Goal: Task Accomplishment & Management: Complete application form

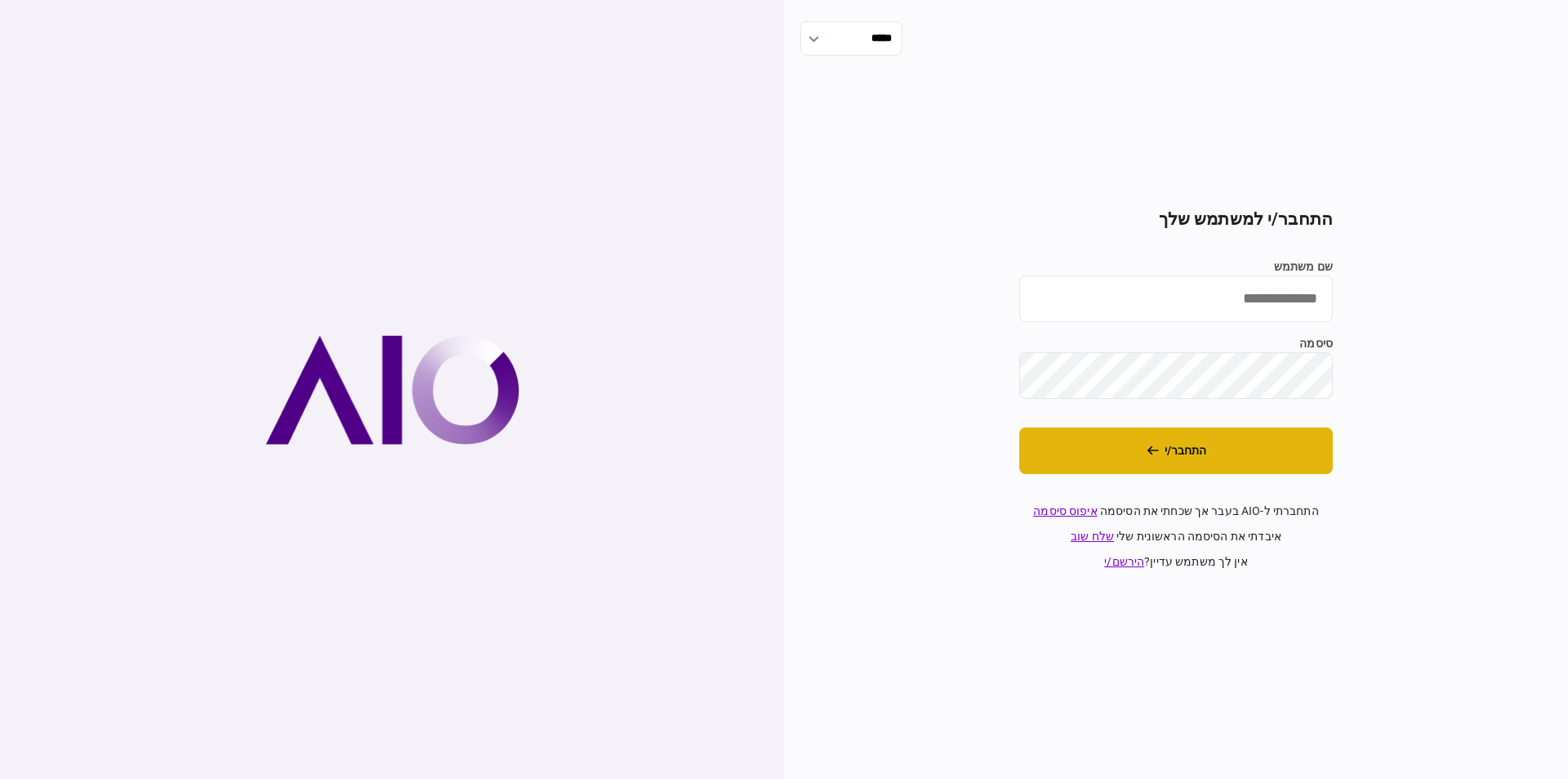
type input "*********"
click at [1293, 460] on button "התחבר/י" at bounding box center [1176, 450] width 313 height 46
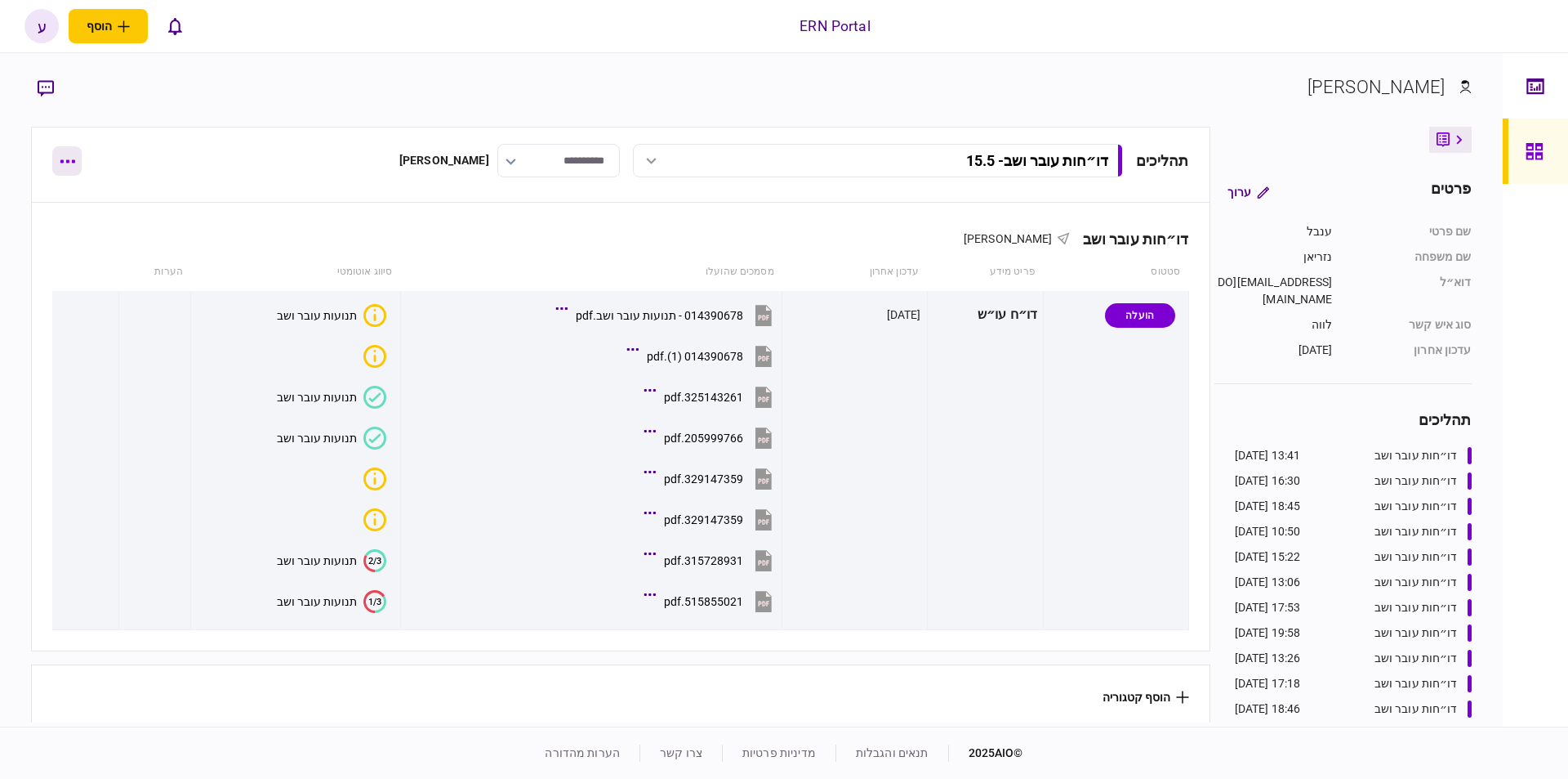
click at [74, 149] on button "button" at bounding box center [67, 160] width 29 height 29
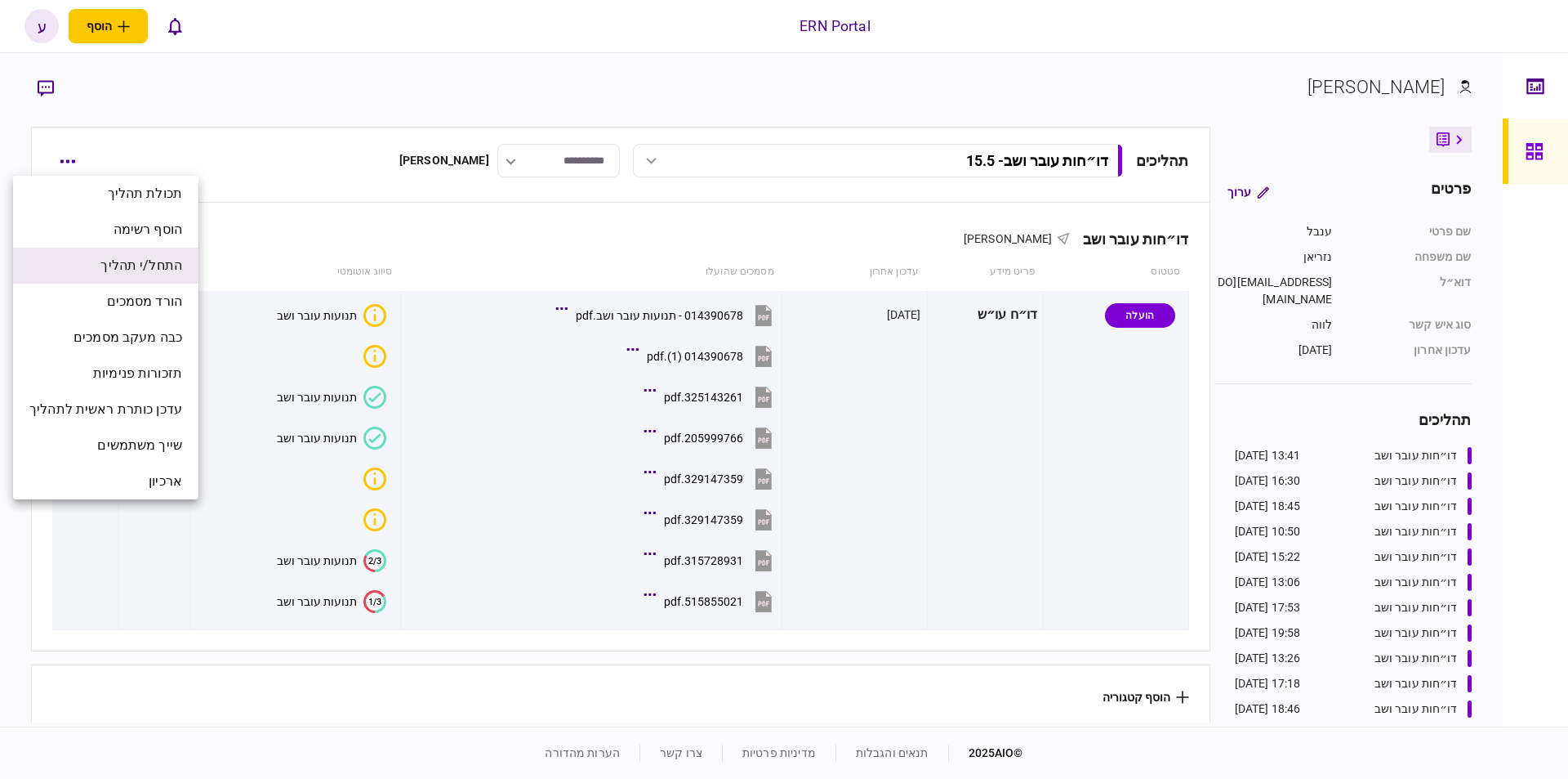
click at [129, 267] on span "התחל/י תהליך" at bounding box center [141, 265] width 81 height 20
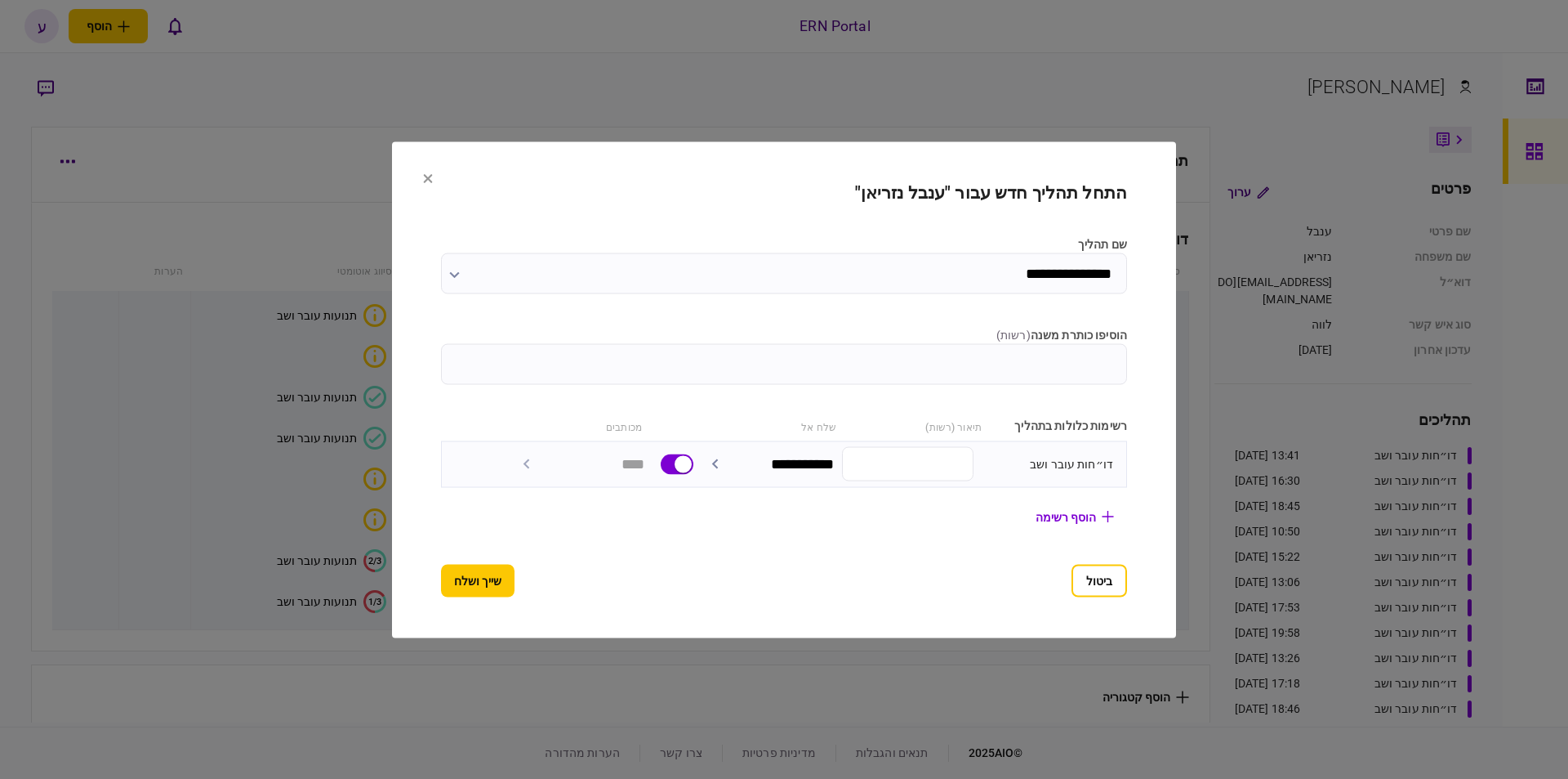
click at [897, 358] on input "הוסיפו כותרת משנה ( רשות )" at bounding box center [784, 363] width 686 height 41
type input "***"
click at [453, 566] on button "שייך ושלח" at bounding box center [477, 580] width 73 height 33
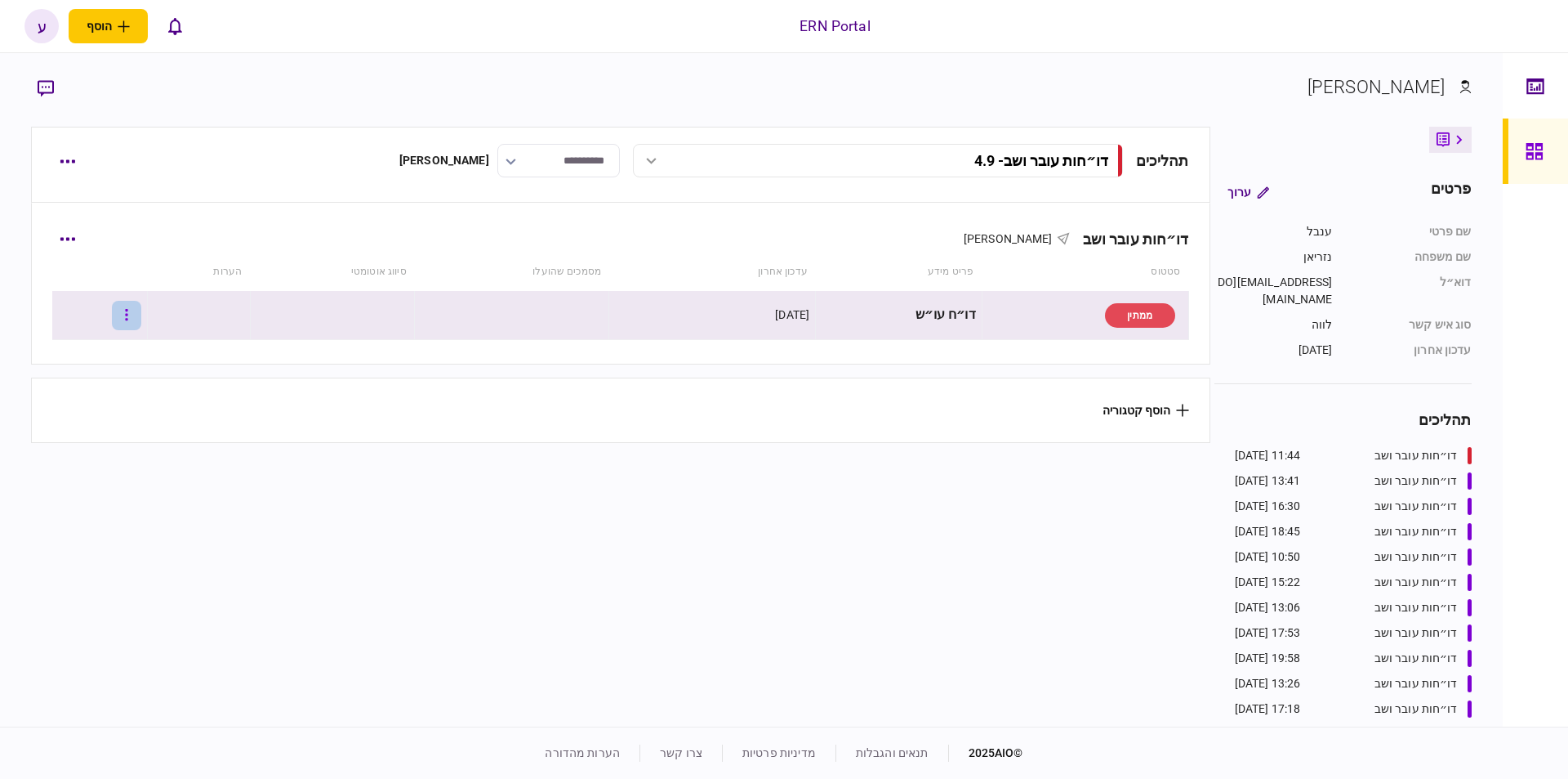
click at [141, 322] on button "button" at bounding box center [127, 315] width 29 height 29
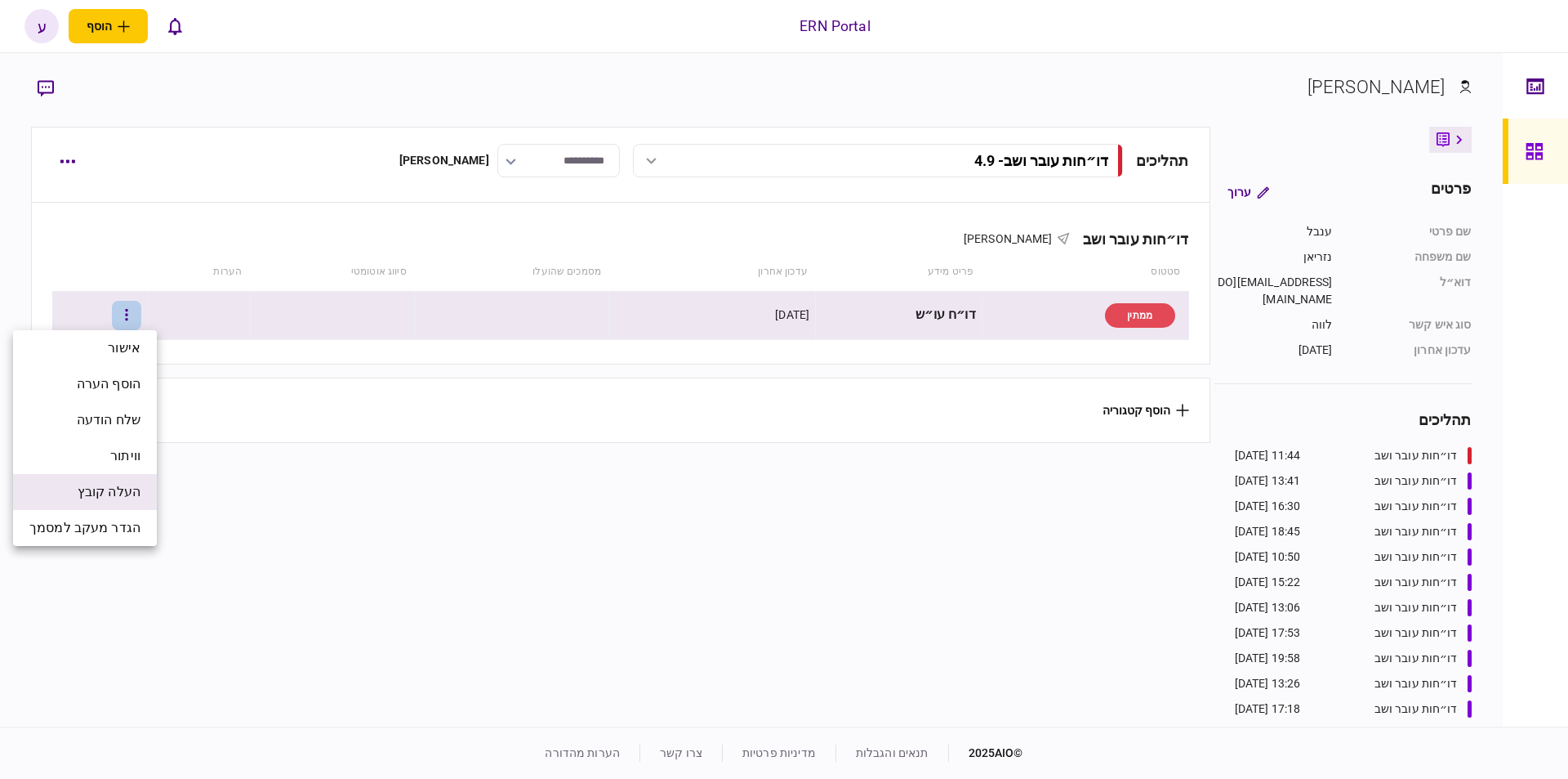
click at [138, 489] on span "העלה קובץ" at bounding box center [109, 492] width 62 height 20
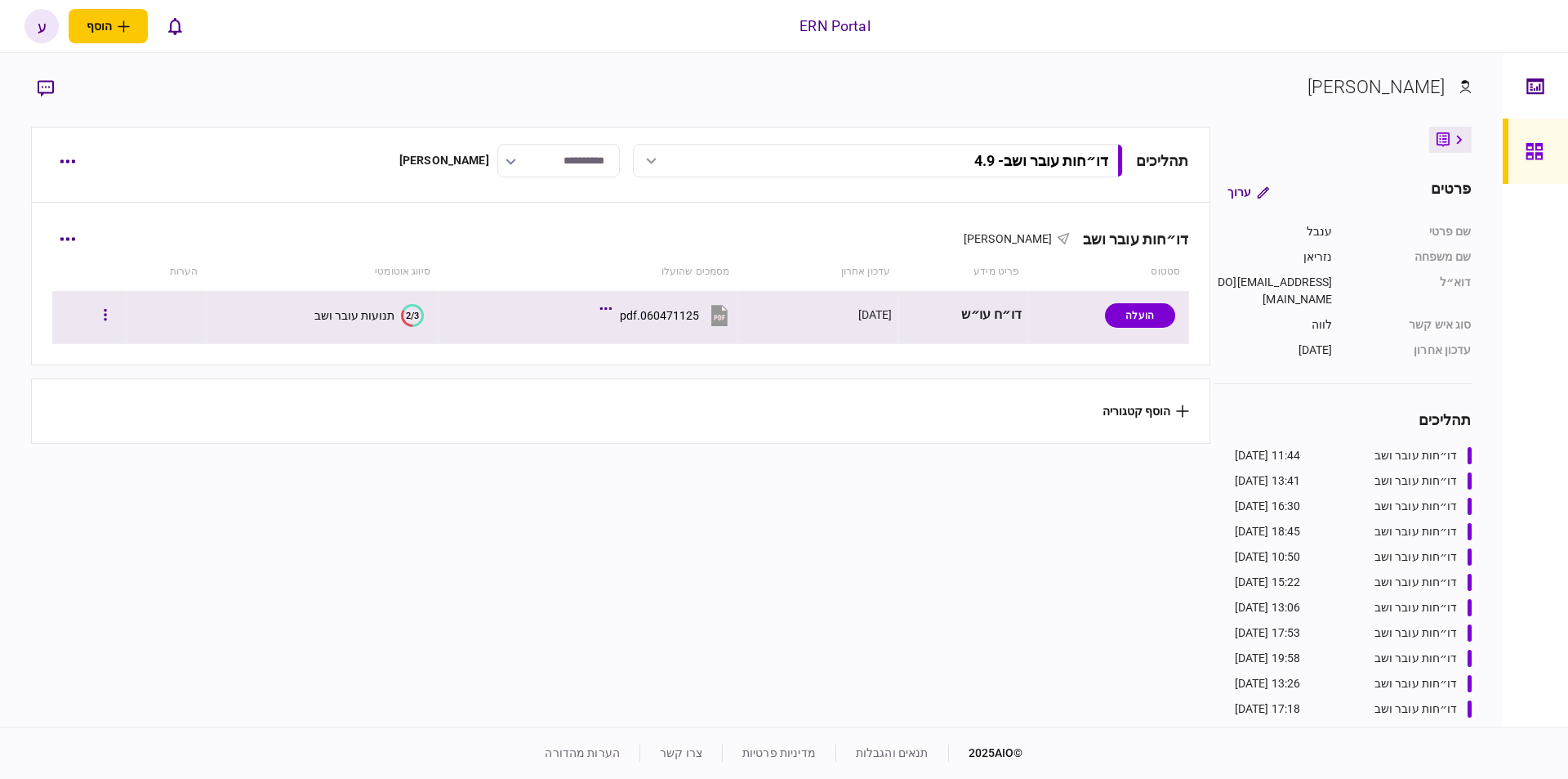
click at [354, 322] on div "תנועות עובר ושב" at bounding box center [354, 315] width 80 height 13
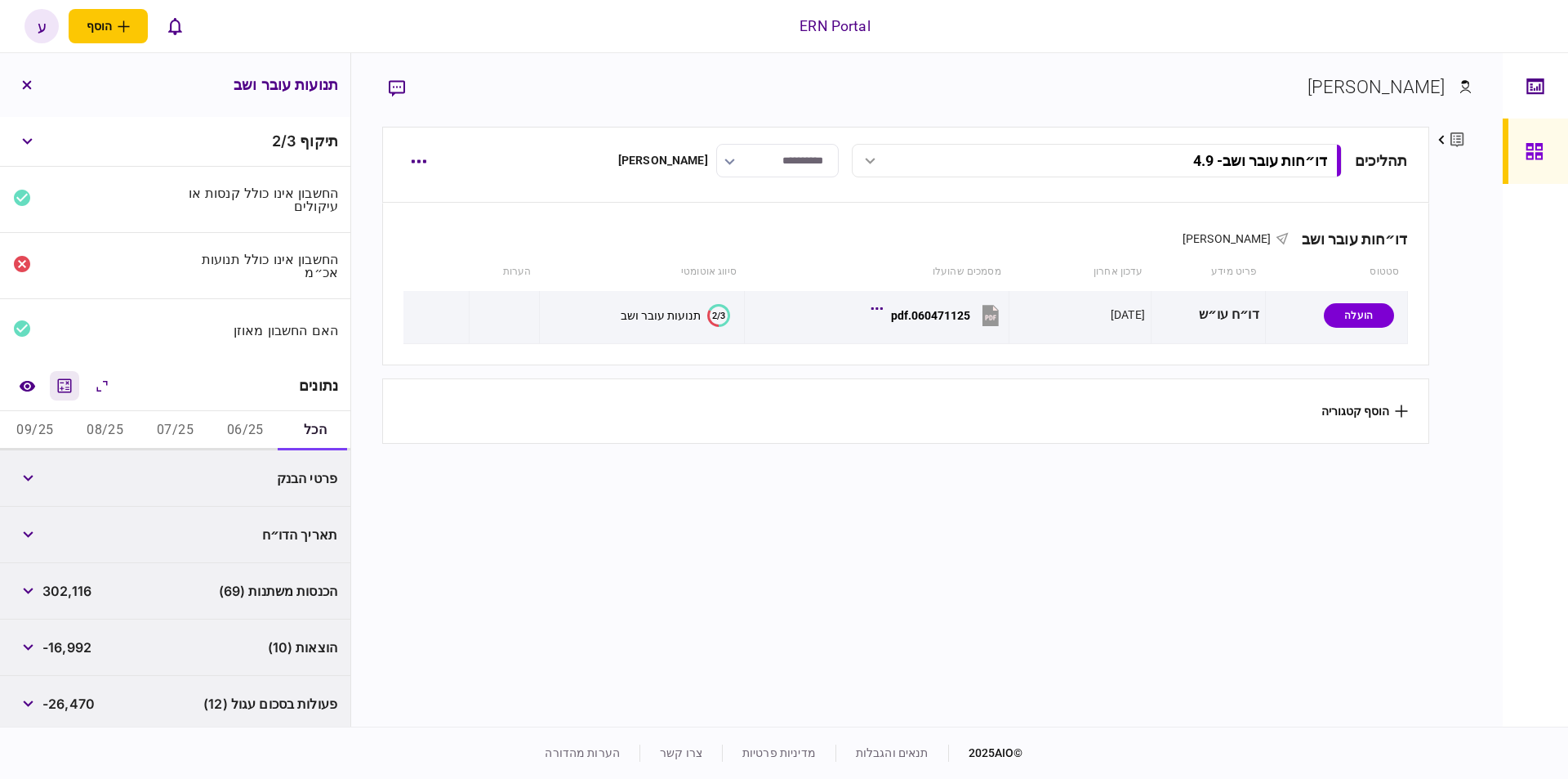
click at [62, 382] on icon "מחשבון" at bounding box center [64, 386] width 20 height 20
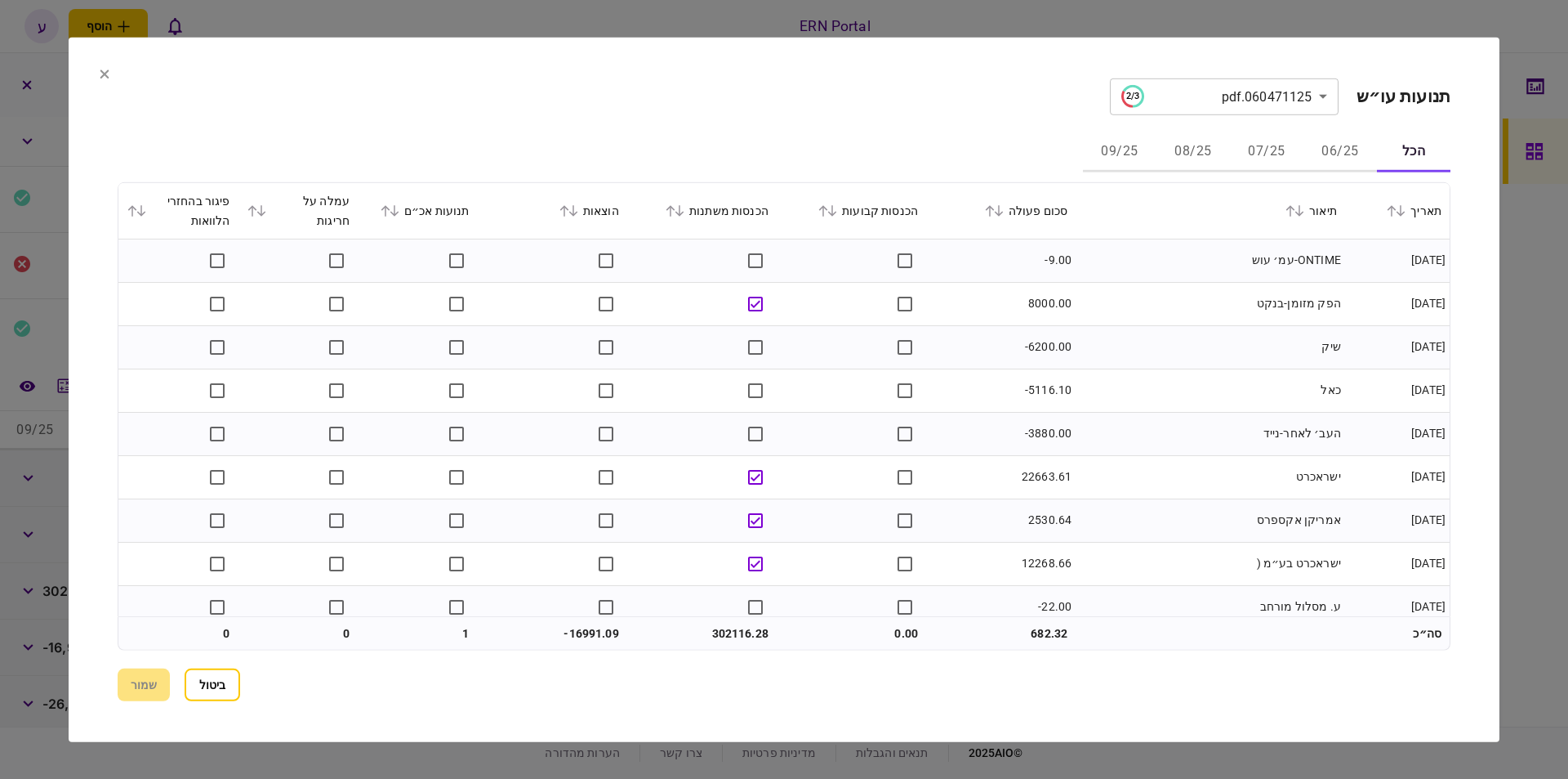
drag, startPoint x: 1321, startPoint y: 149, endPoint x: 1101, endPoint y: 178, distance: 221.9
click at [1323, 149] on button "06/25" at bounding box center [1340, 151] width 73 height 39
click at [1004, 214] on icon at bounding box center [999, 210] width 10 height 12
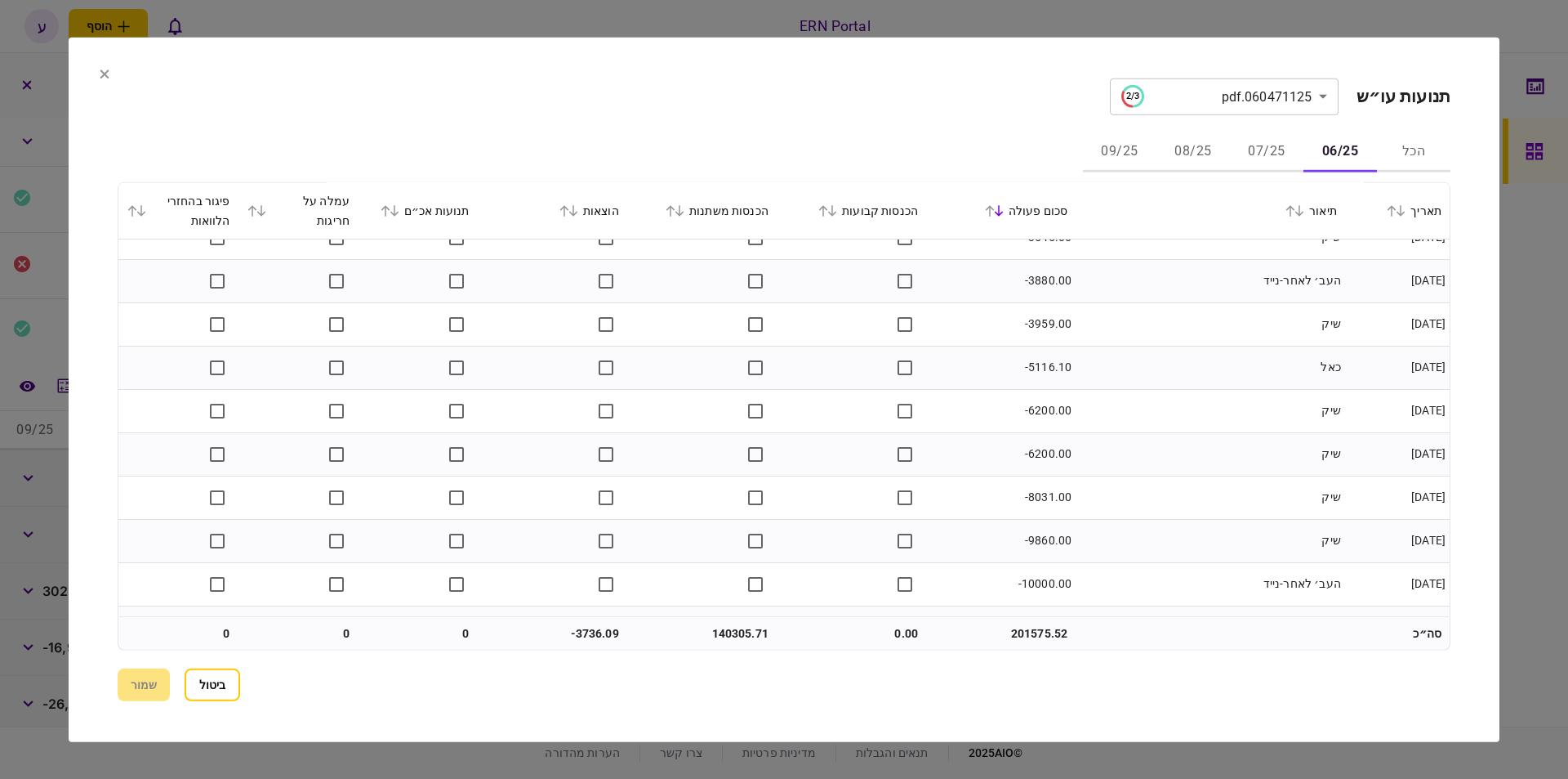
scroll to position [1098, 0]
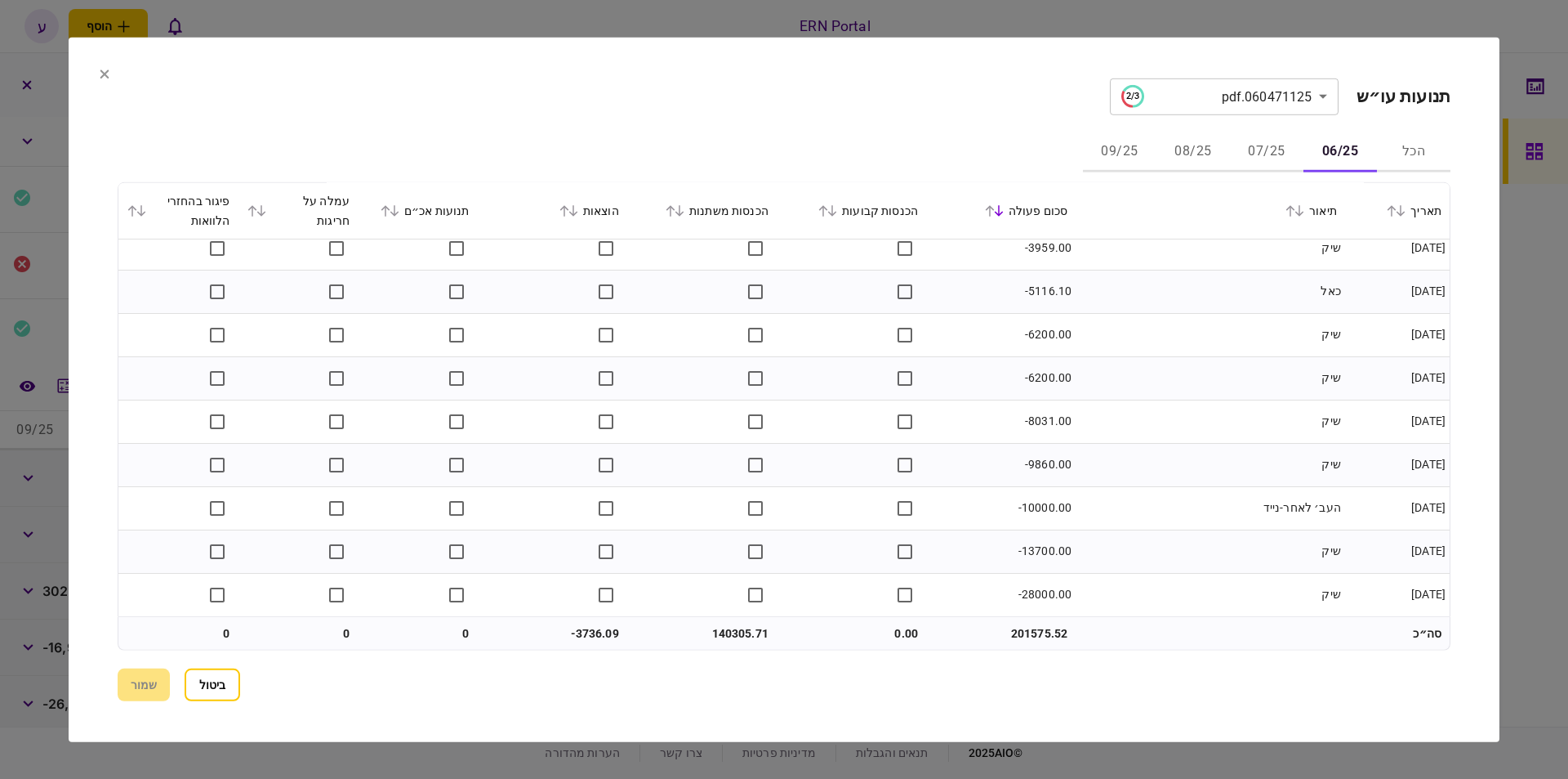
click at [1274, 161] on button "07/25" at bounding box center [1267, 151] width 73 height 39
click at [1175, 154] on button "08/25" at bounding box center [1192, 151] width 73 height 39
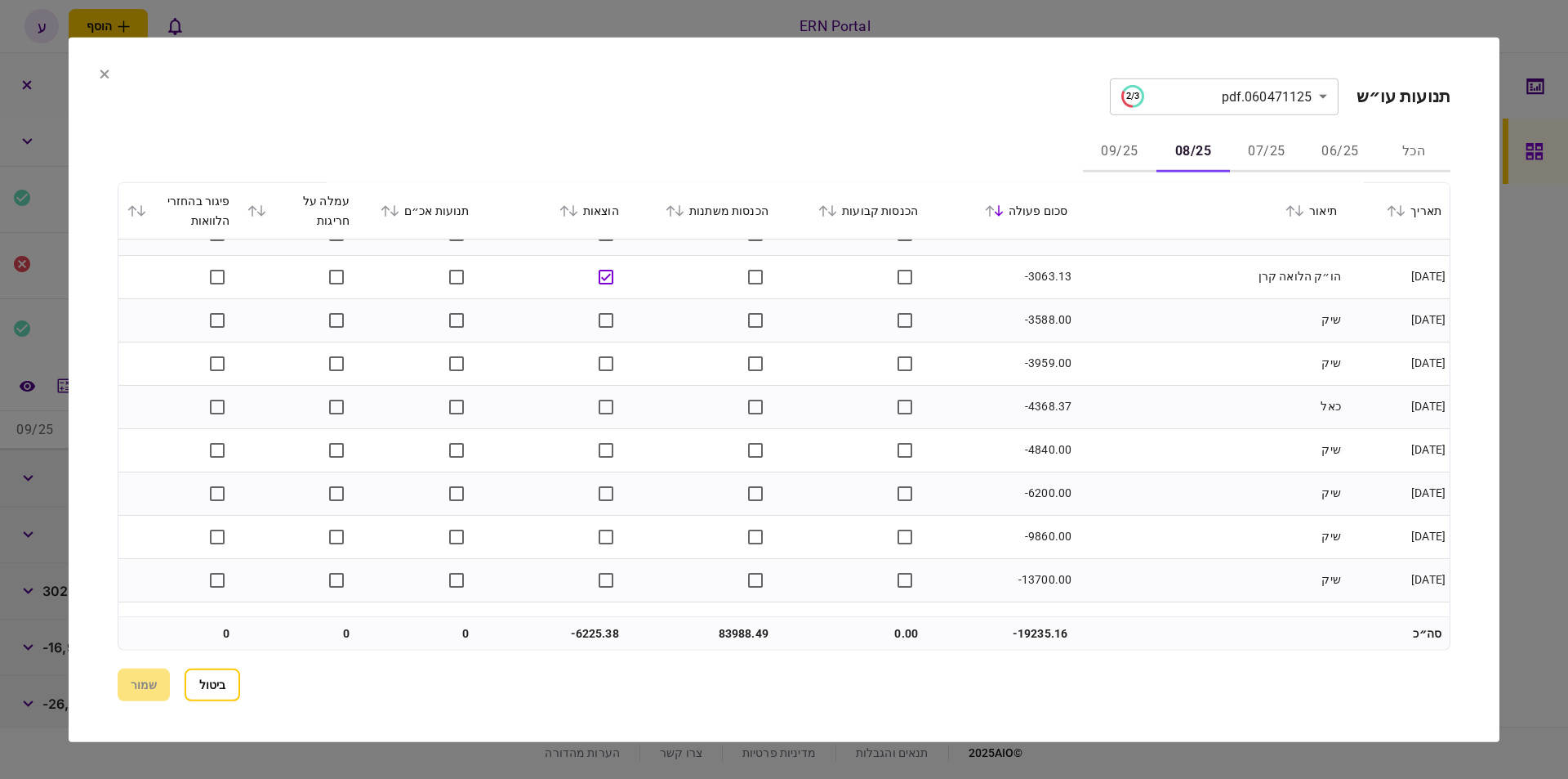
scroll to position [1791, 0]
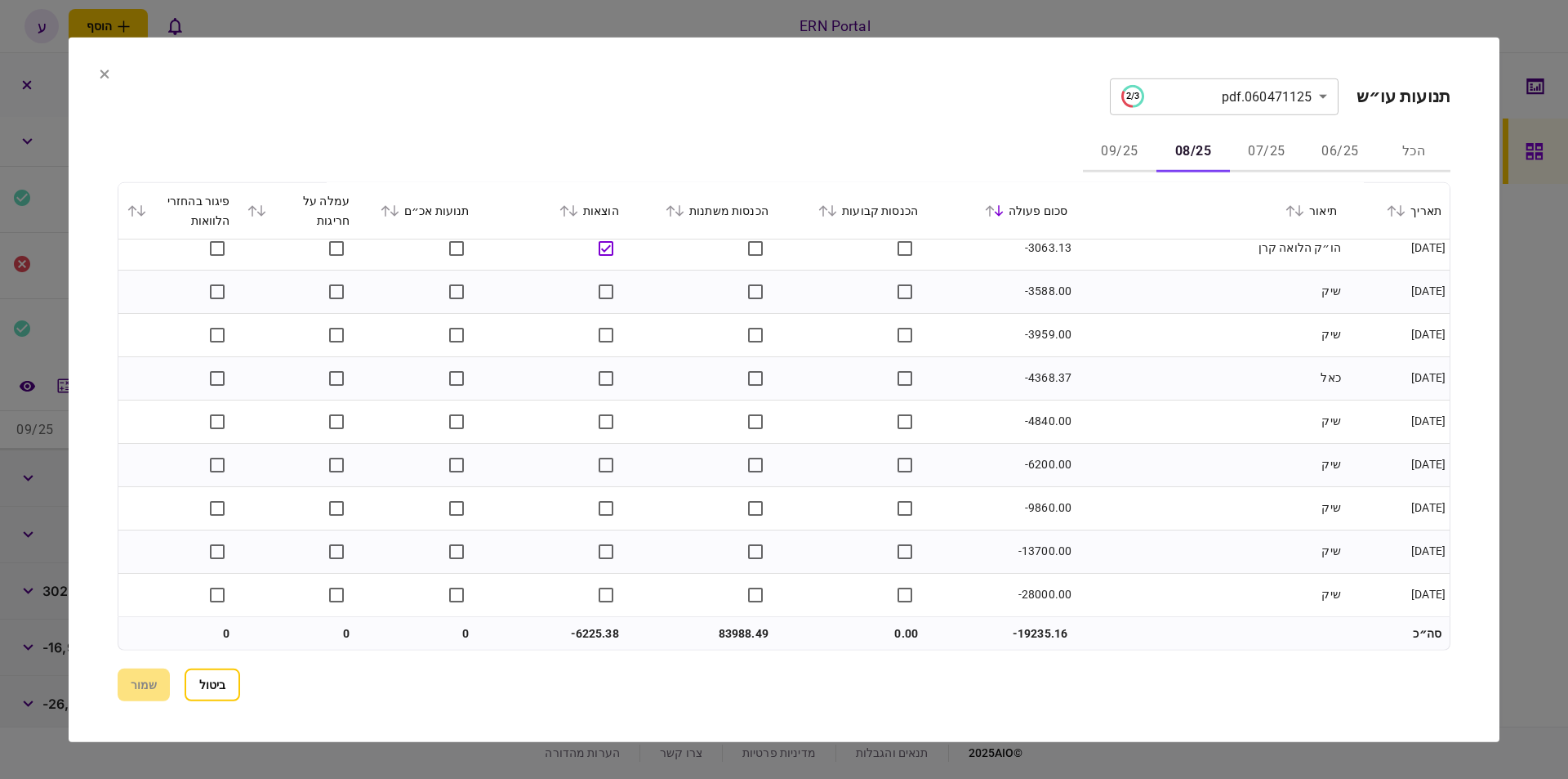
click at [1118, 140] on button "09/25" at bounding box center [1119, 151] width 73 height 39
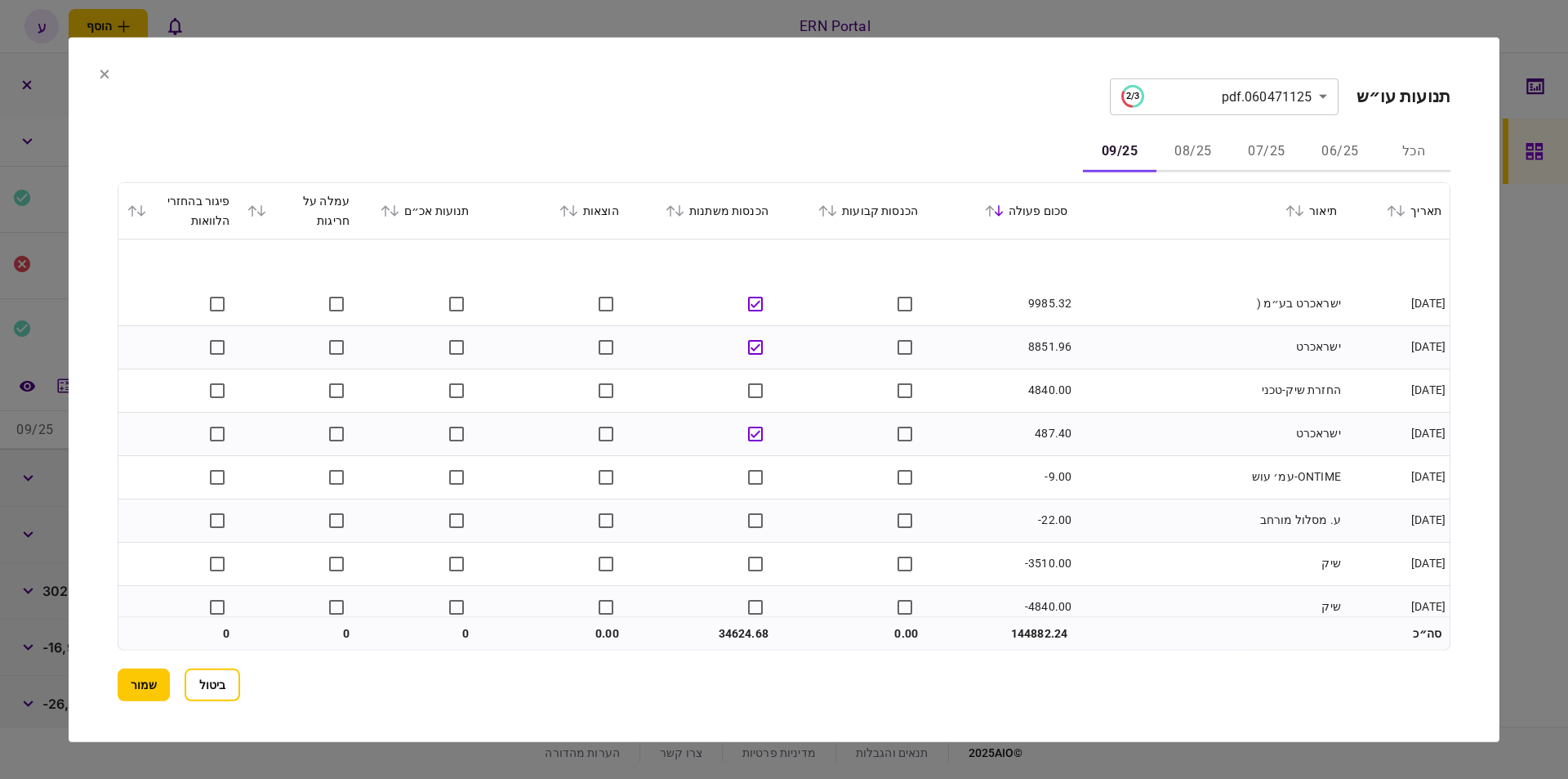
scroll to position [58, 0]
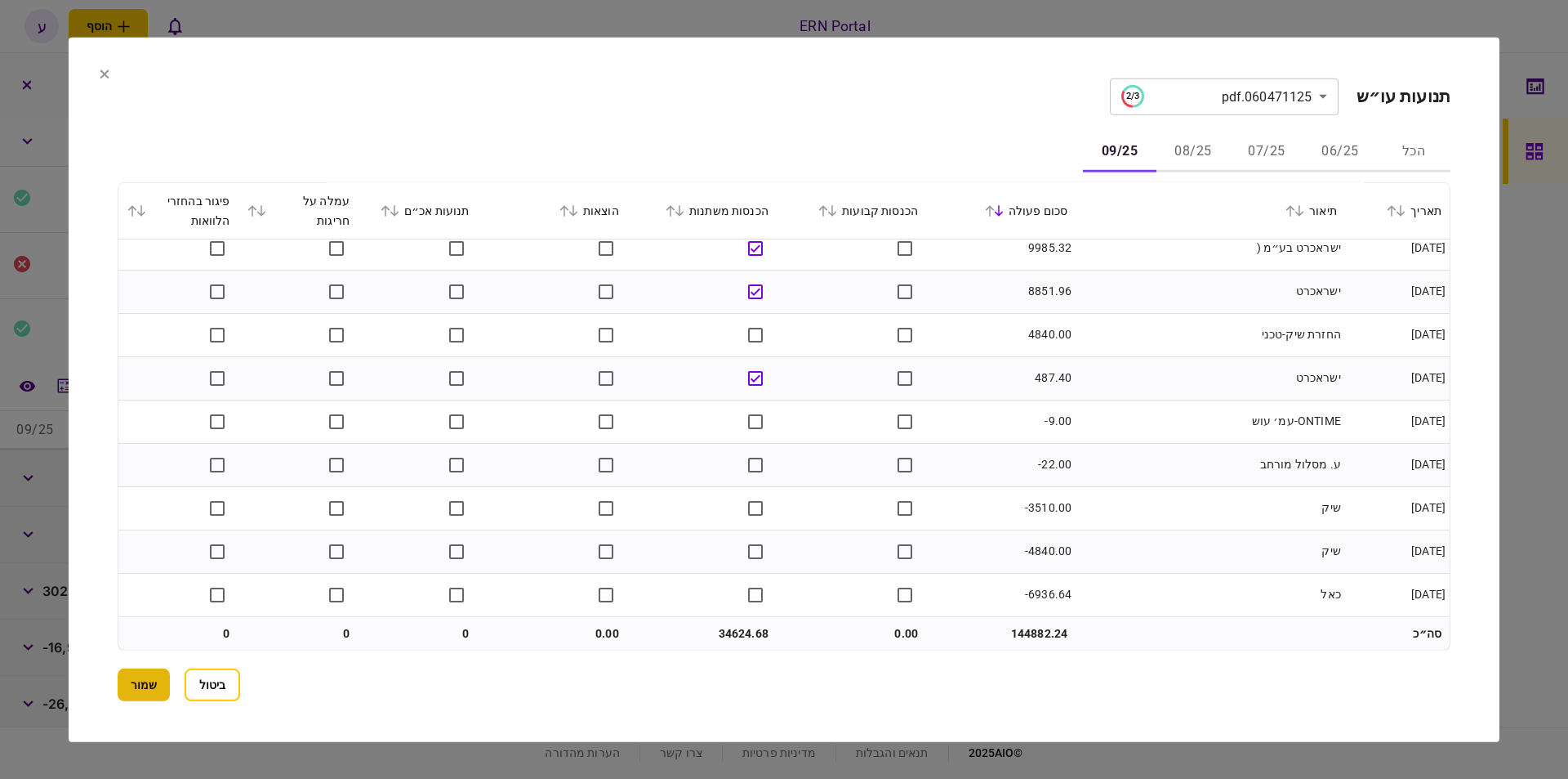
click at [139, 685] on button "שמור" at bounding box center [144, 685] width 53 height 33
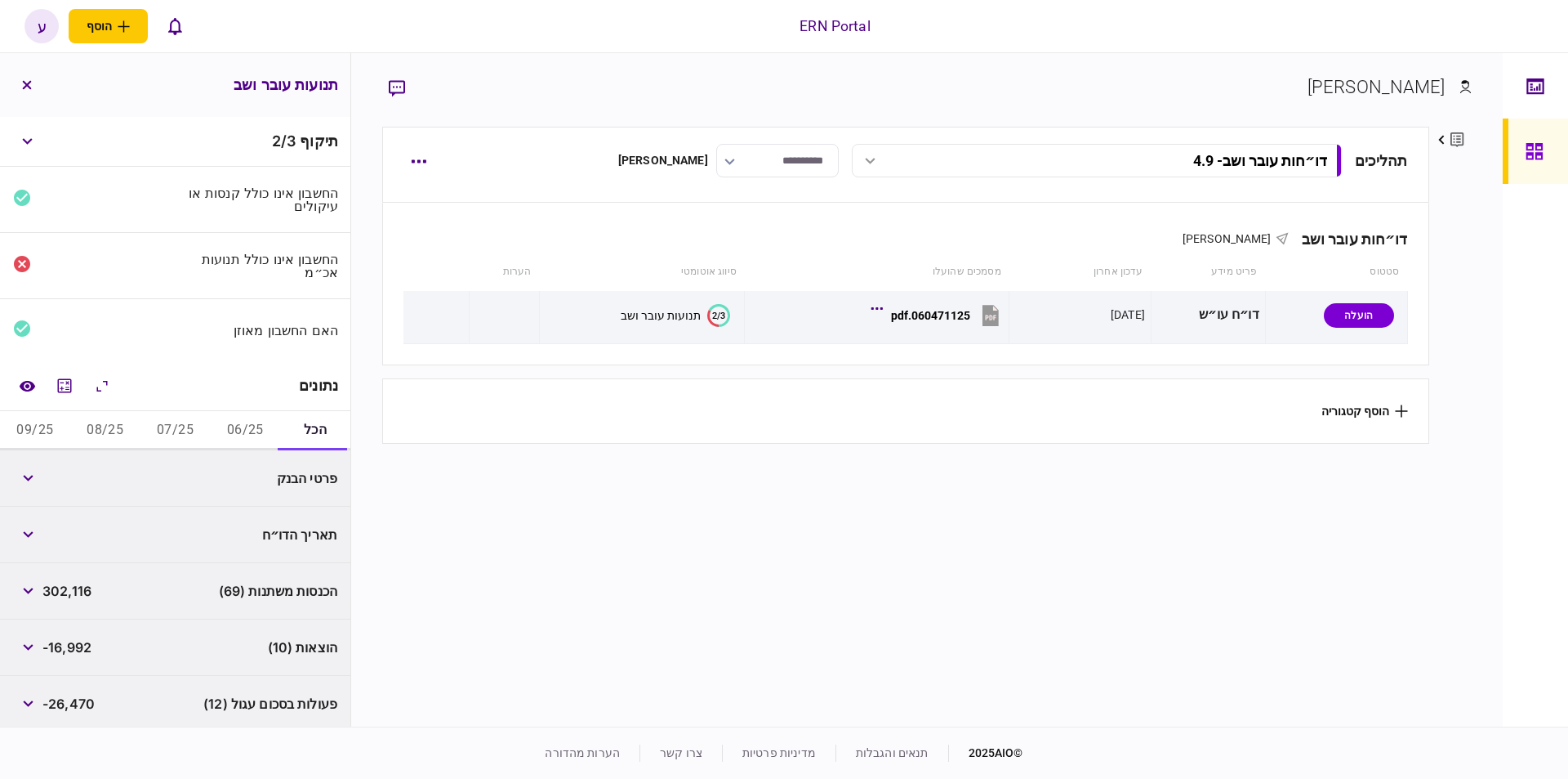
click at [265, 430] on button "06/25" at bounding box center [245, 430] width 71 height 39
click at [70, 477] on span "140,305" at bounding box center [70, 478] width 54 height 20
copy span "140,305"
click at [56, 533] on span "-3,737" at bounding box center [63, 534] width 42 height 20
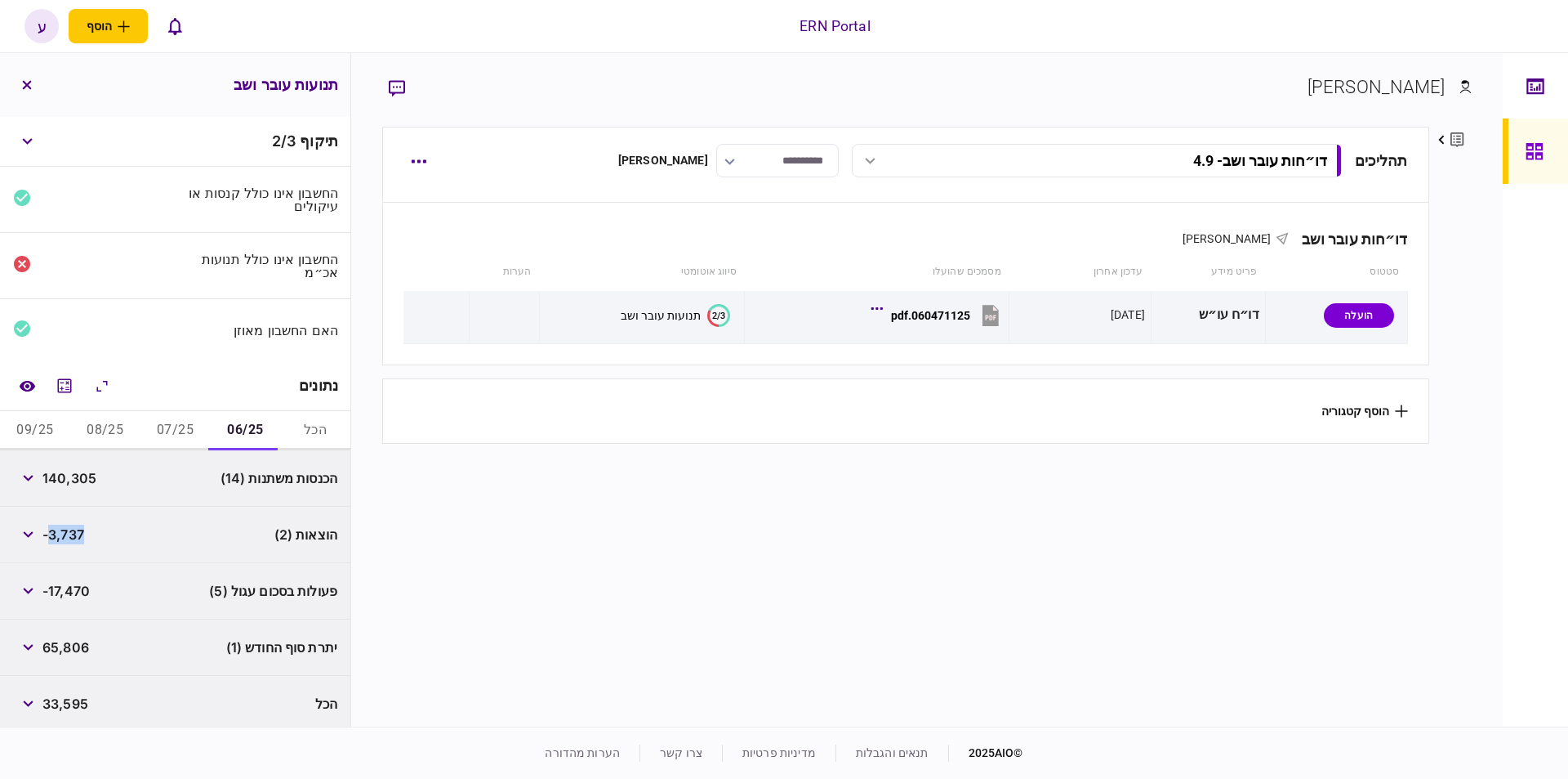
click at [56, 533] on span "-3,737" at bounding box center [63, 534] width 42 height 20
copy span "3,737"
click at [82, 640] on span "65,806" at bounding box center [65, 648] width 46 height 20
click at [84, 640] on span "65,806" at bounding box center [65, 648] width 46 height 20
copy span "65,806"
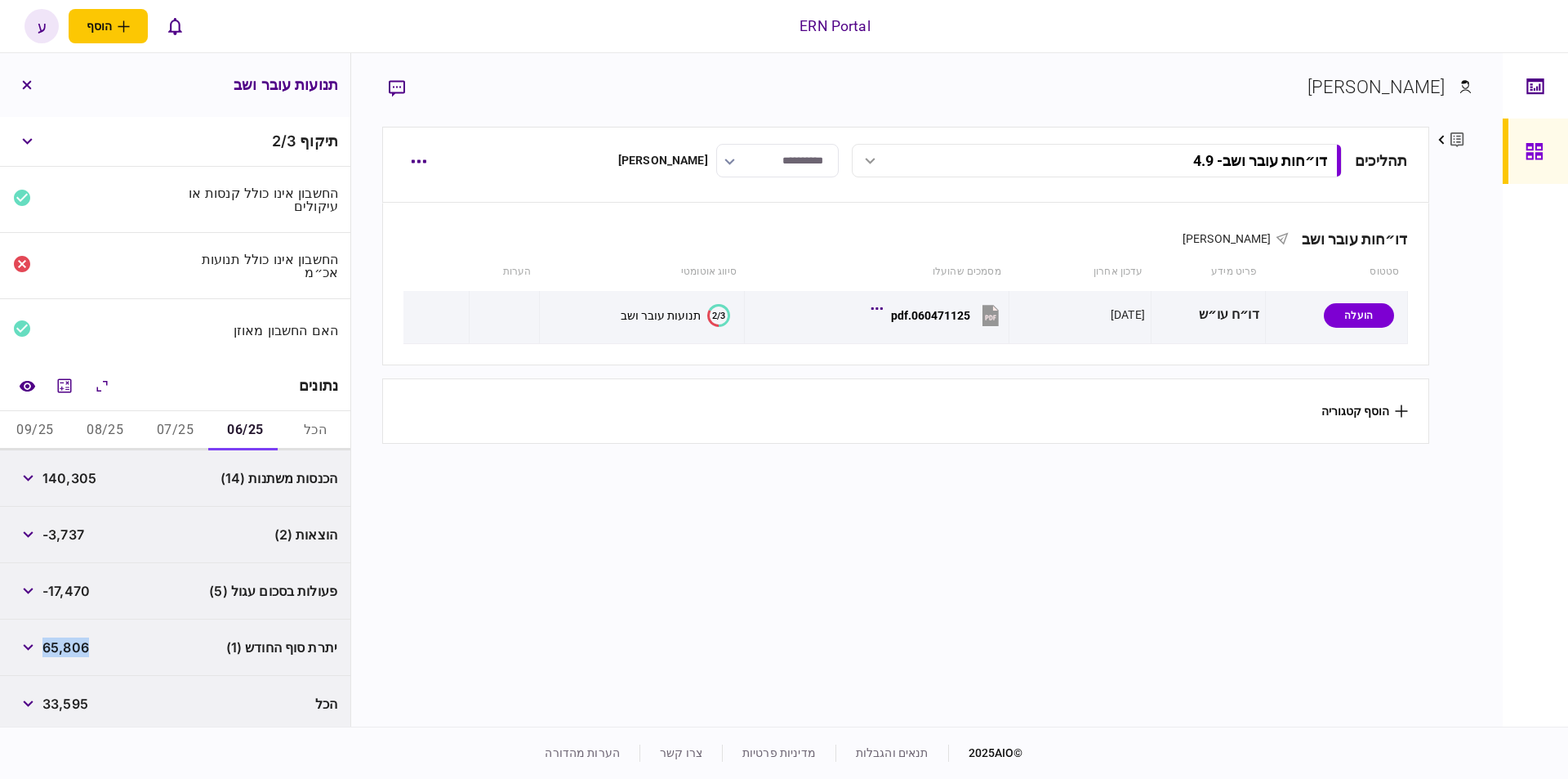
click at [168, 437] on button "07/25" at bounding box center [176, 430] width 71 height 39
click at [76, 473] on span "43,197" at bounding box center [63, 478] width 43 height 20
copy span "43,197"
click at [65, 534] on span "-7,030" at bounding box center [63, 534] width 43 height 20
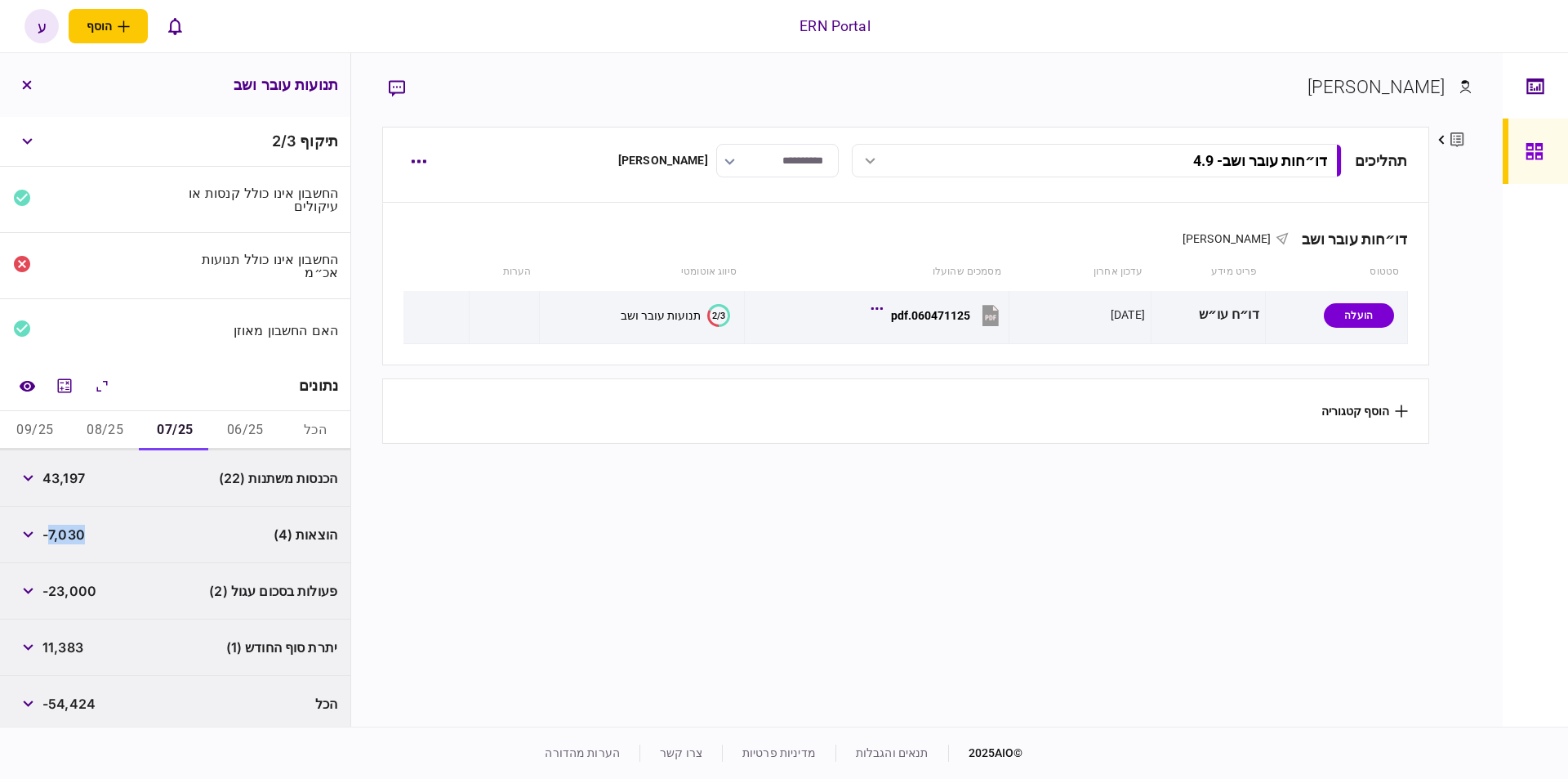
click at [65, 534] on span "-7,030" at bounding box center [63, 534] width 43 height 20
copy span "7,030"
click at [32, 525] on button "button" at bounding box center [27, 534] width 29 height 29
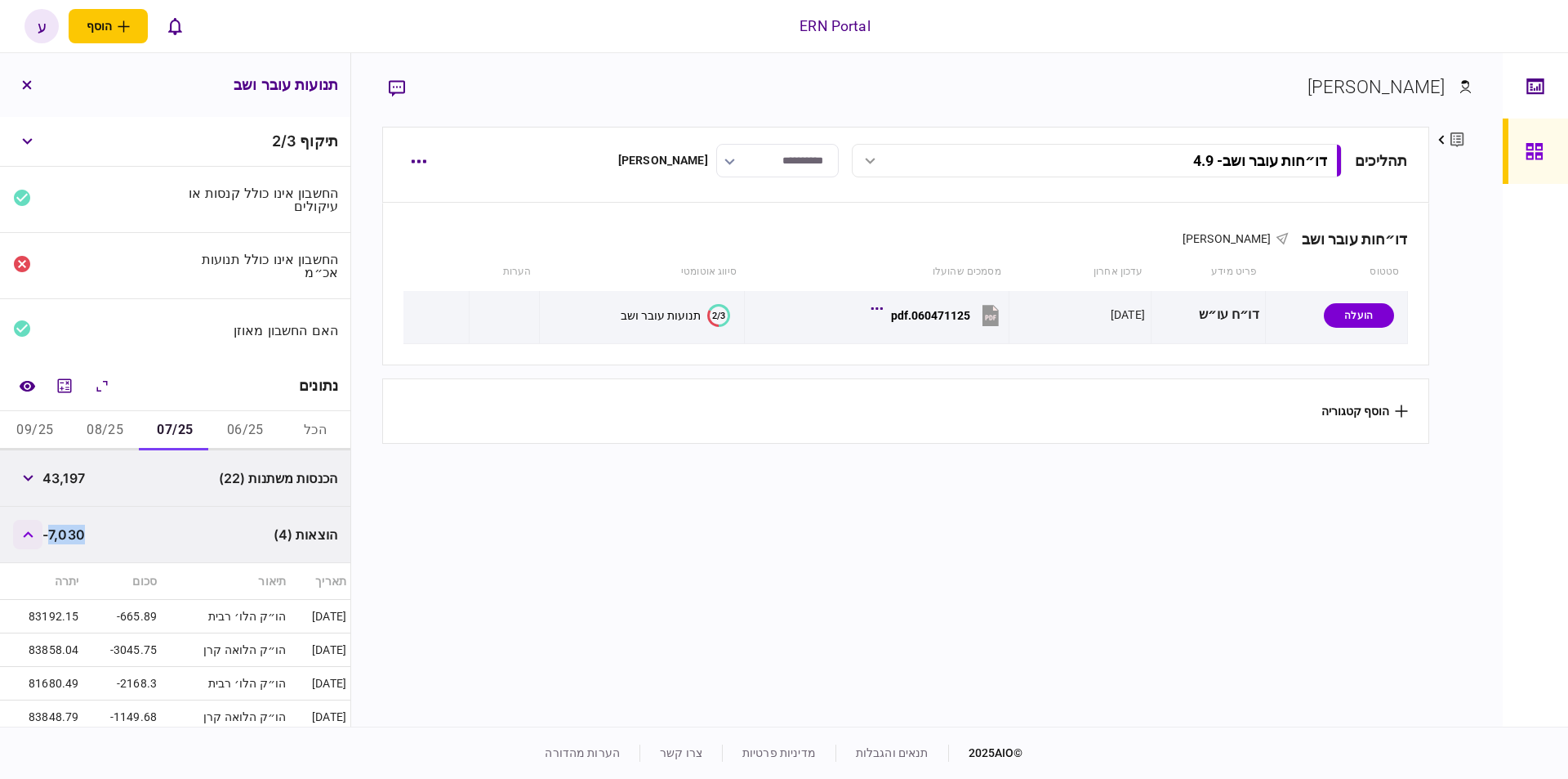
click at [32, 525] on button "button" at bounding box center [27, 534] width 29 height 29
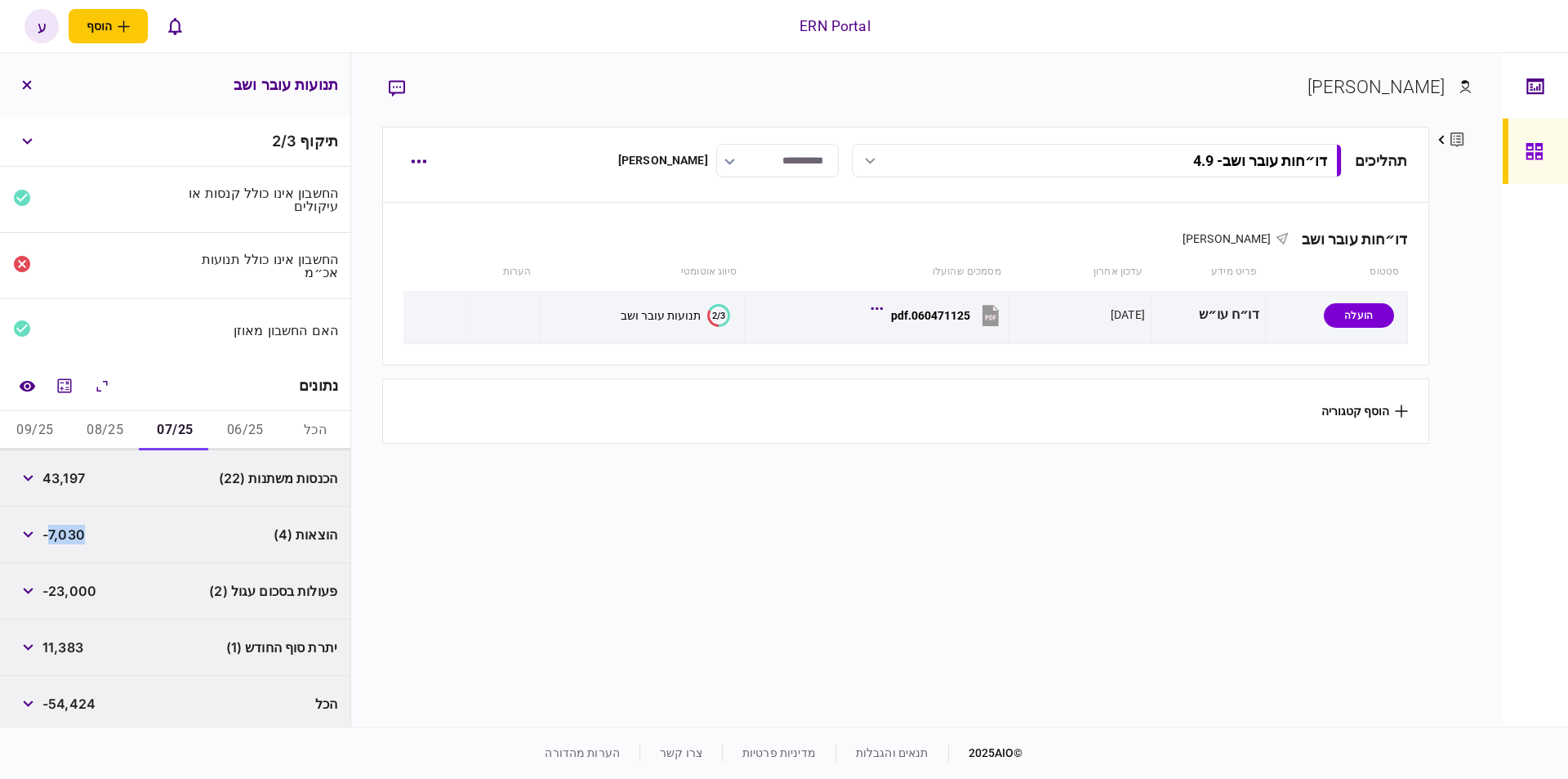
click at [244, 428] on button "06/25" at bounding box center [245, 430] width 71 height 39
click at [33, 533] on icon "button" at bounding box center [28, 534] width 11 height 6
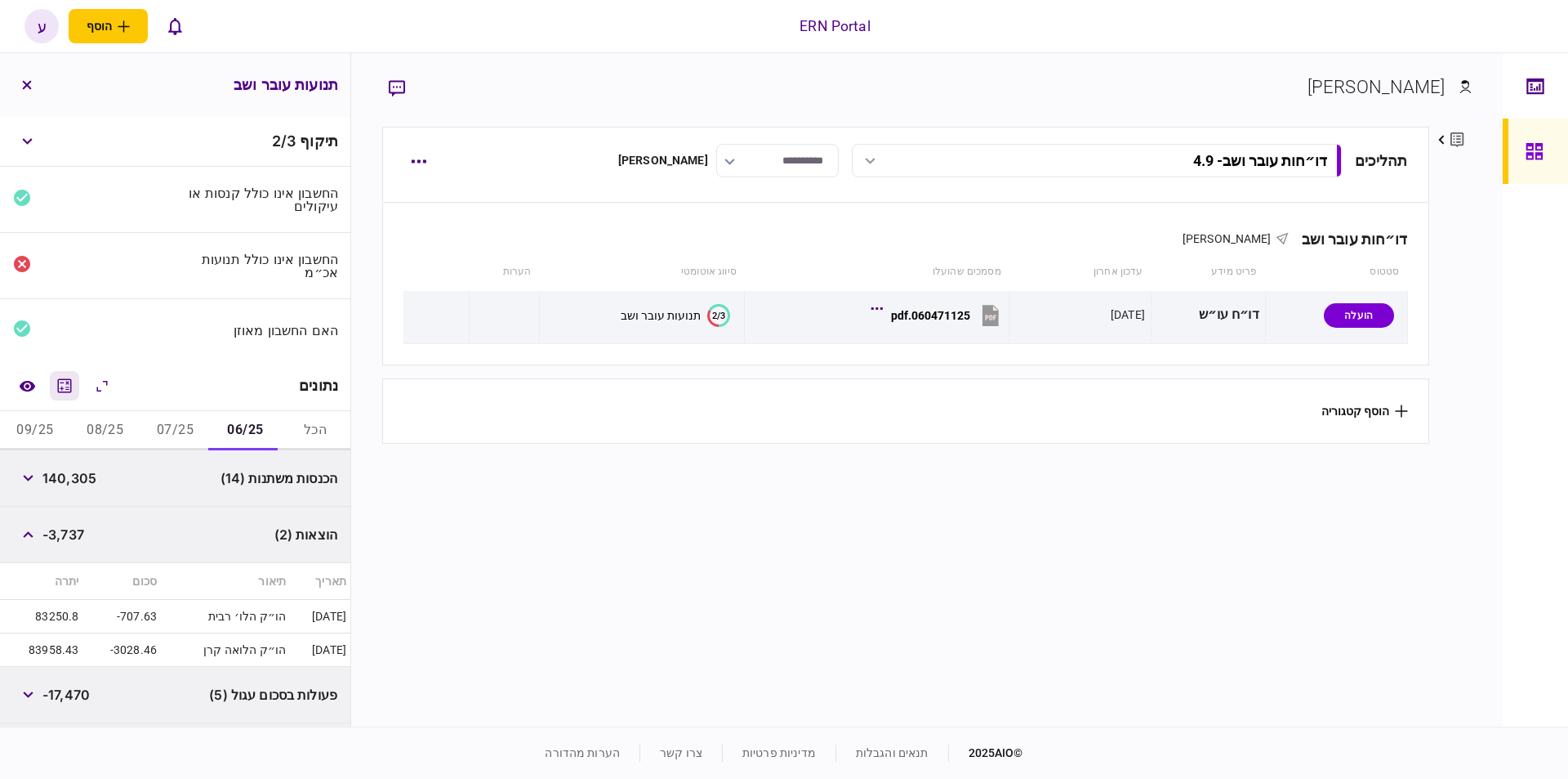
click at [63, 393] on button "מחשבון" at bounding box center [64, 386] width 29 height 29
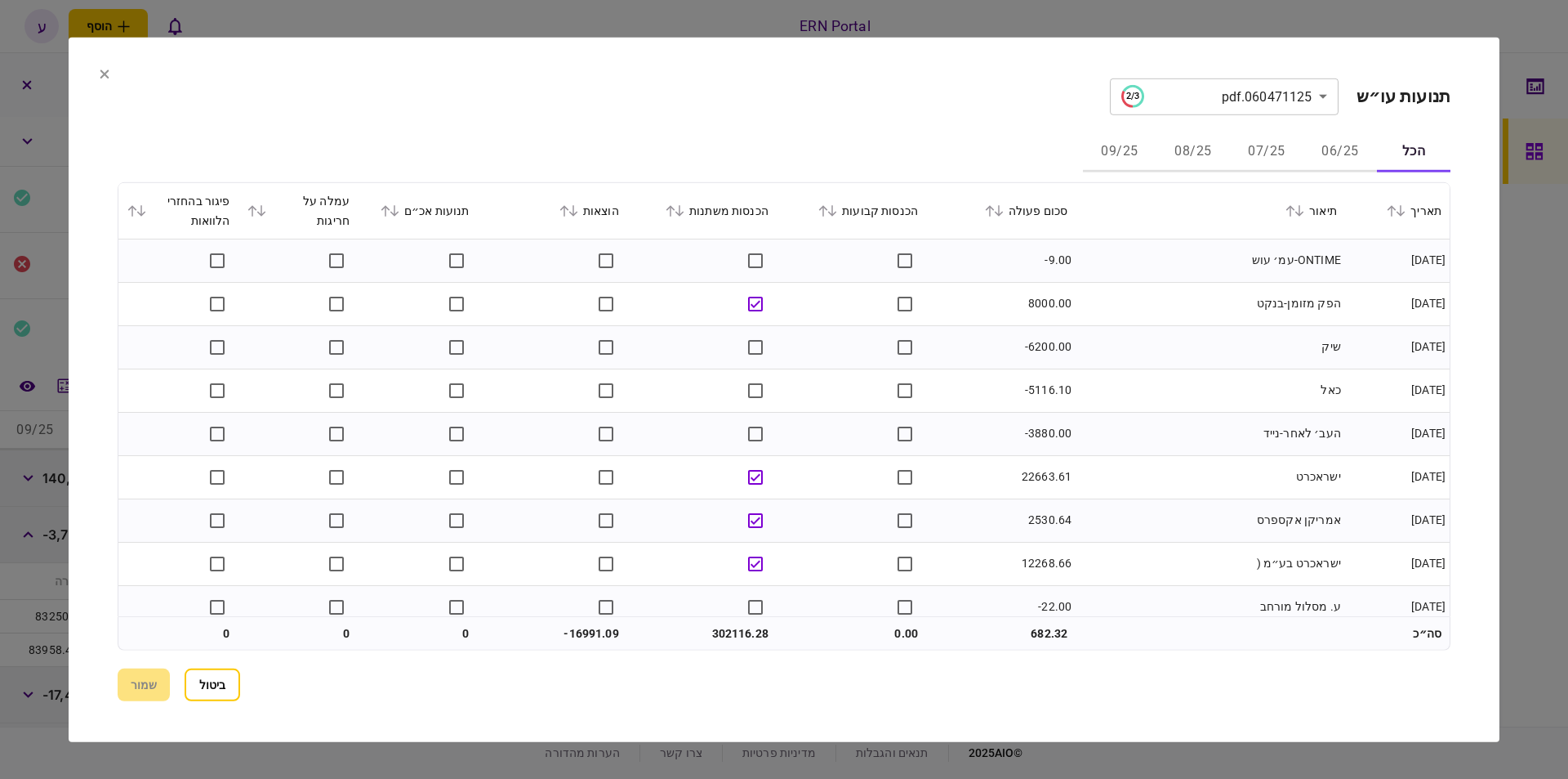
click at [1306, 153] on button "06/25" at bounding box center [1340, 151] width 73 height 39
click at [1004, 210] on icon at bounding box center [999, 210] width 10 height 12
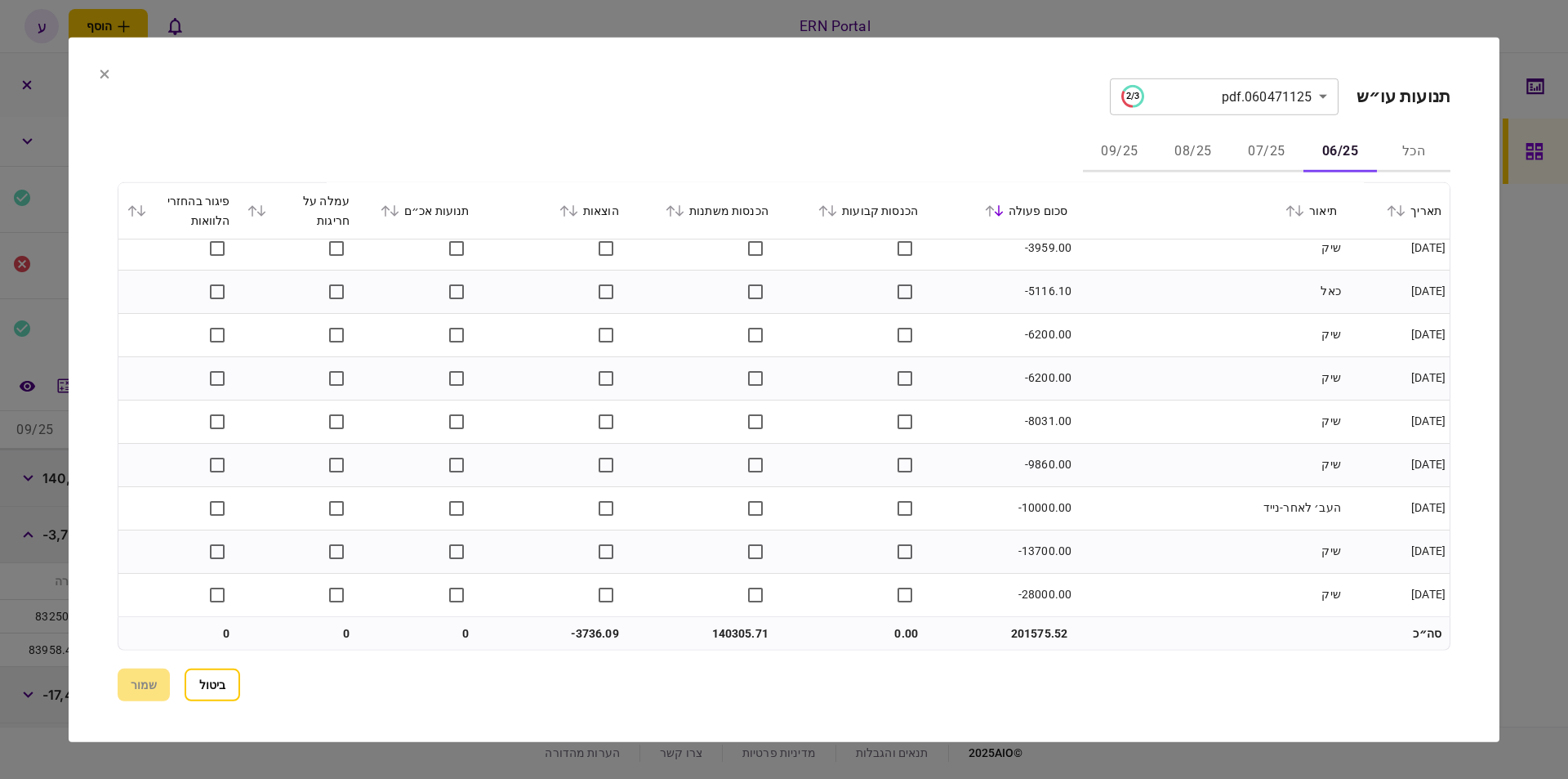
scroll to position [1097, 0]
click at [229, 685] on button "ביטול" at bounding box center [212, 685] width 55 height 33
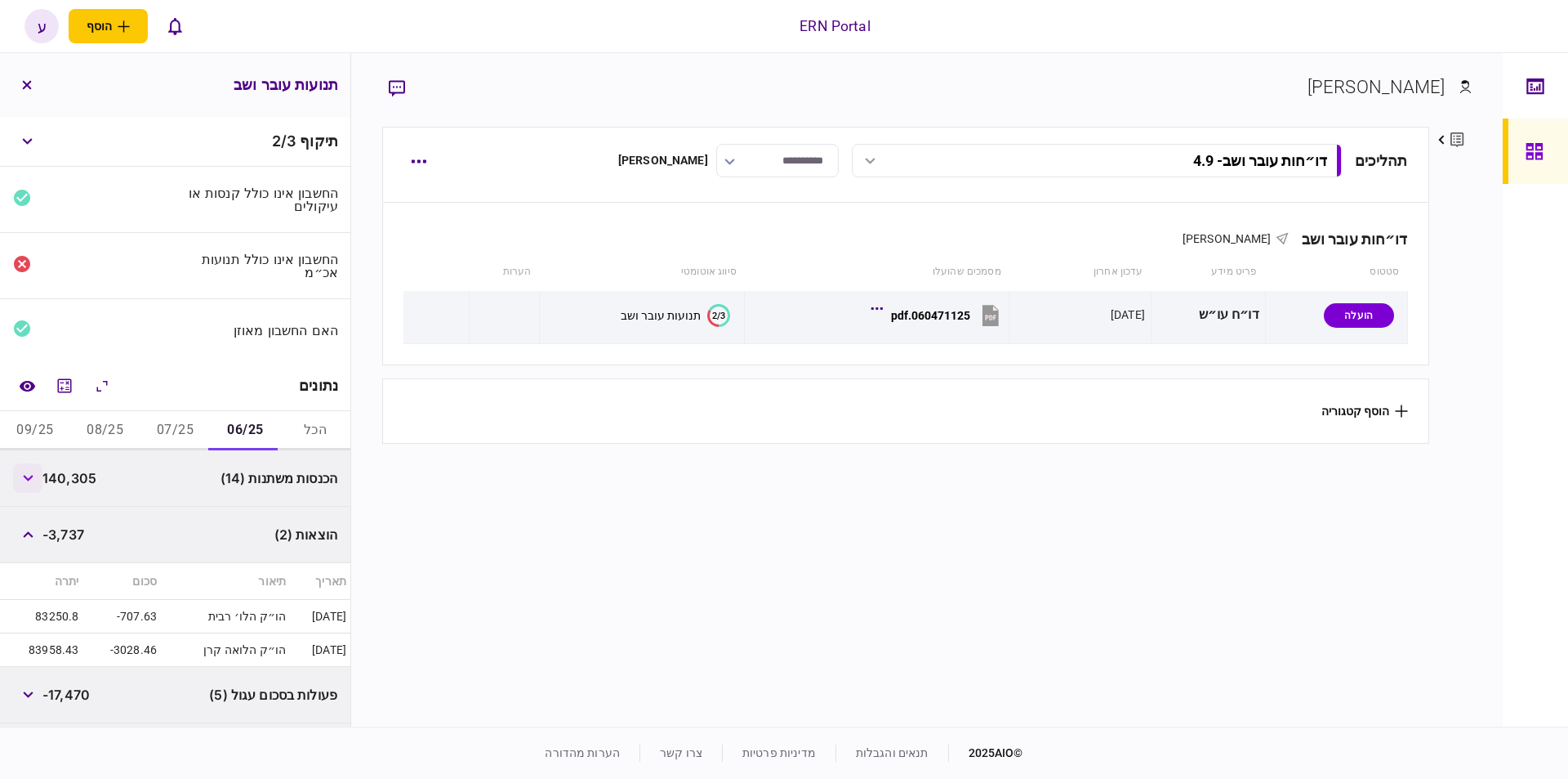
click at [42, 480] on button "button" at bounding box center [27, 478] width 29 height 29
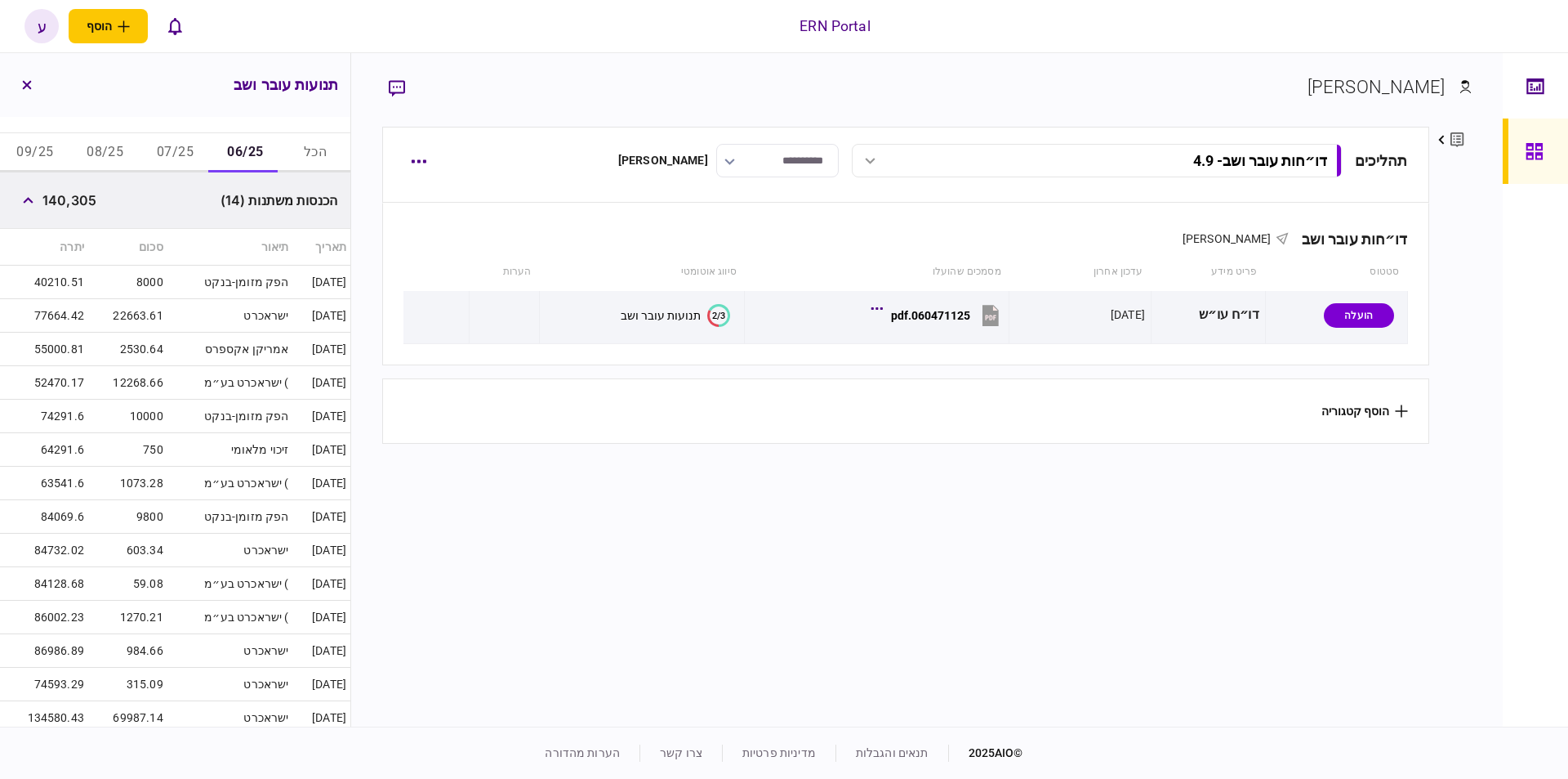
scroll to position [370, 0]
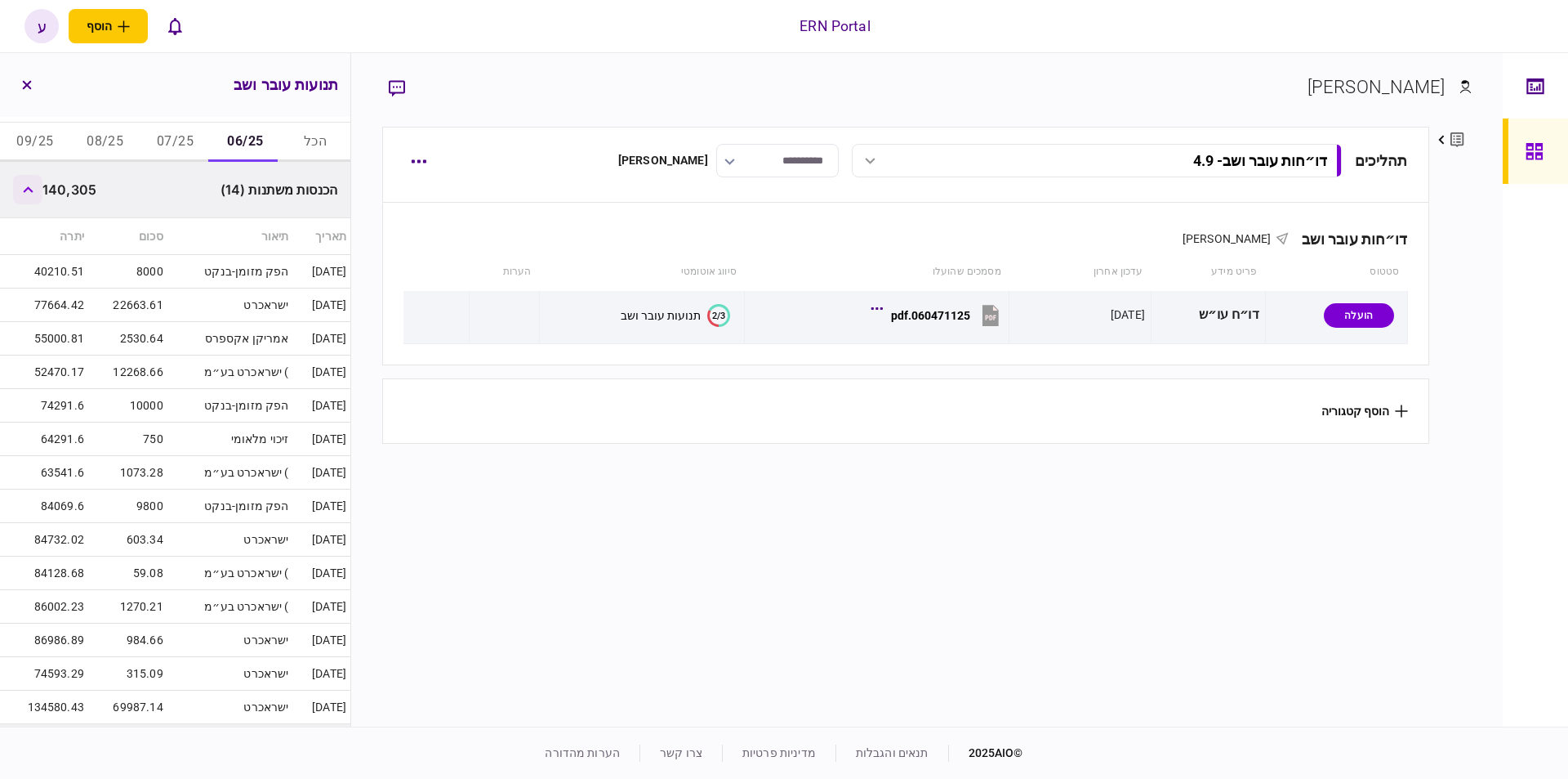
click at [34, 182] on button "button" at bounding box center [27, 189] width 29 height 29
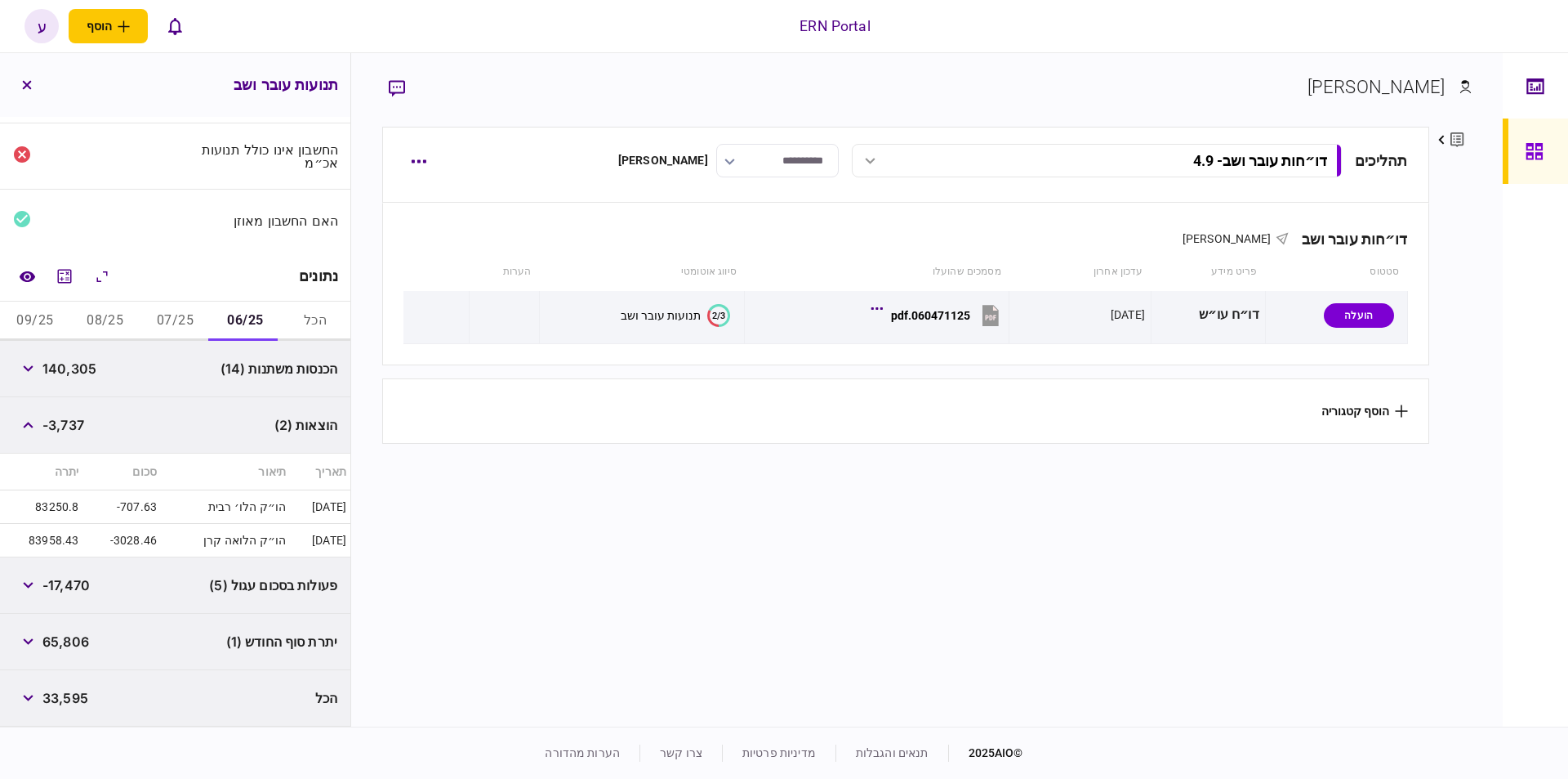
scroll to position [106, 0]
click at [172, 331] on button "07/25" at bounding box center [176, 324] width 71 height 39
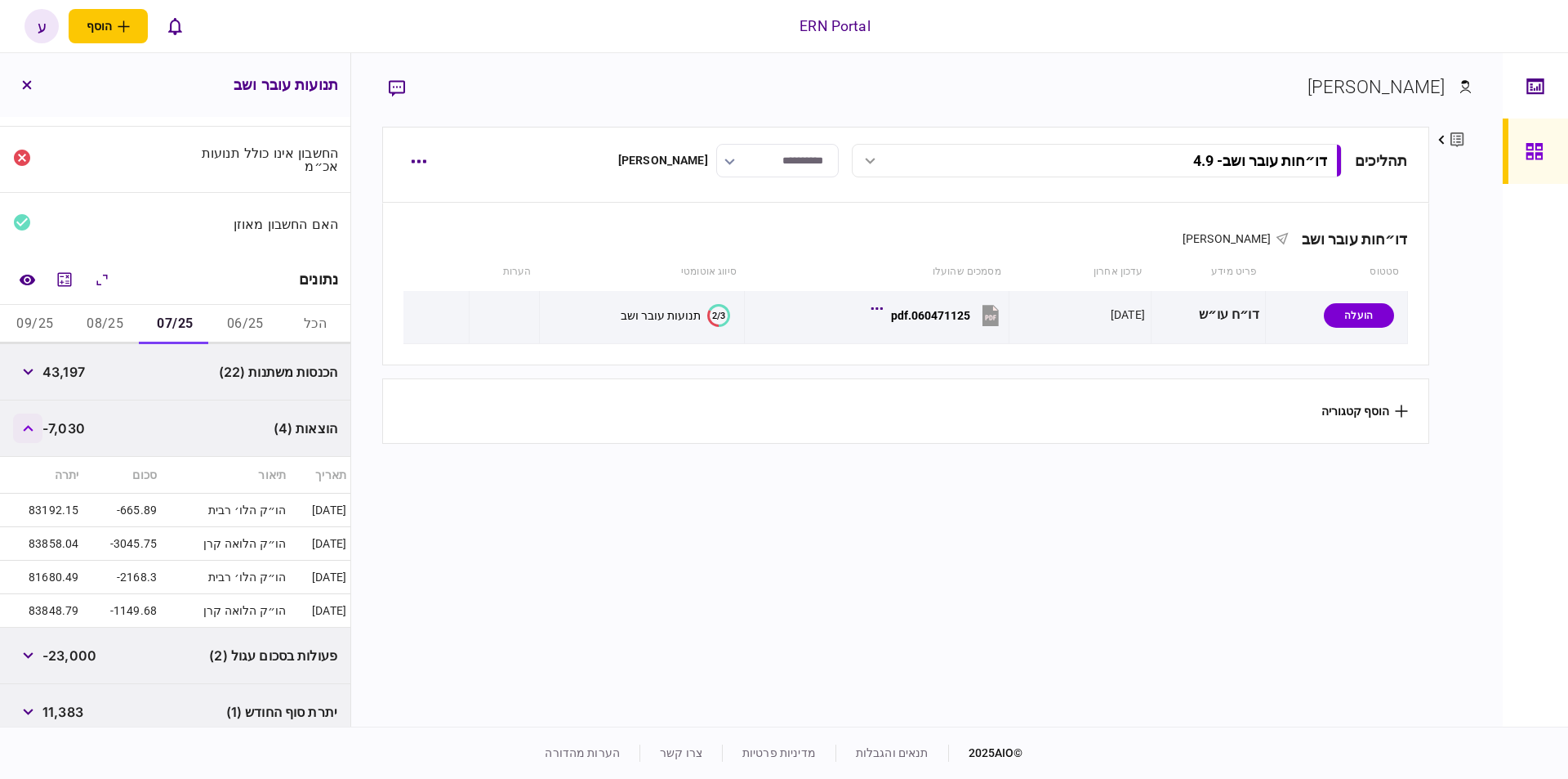
click at [33, 426] on icon "button" at bounding box center [28, 428] width 11 height 6
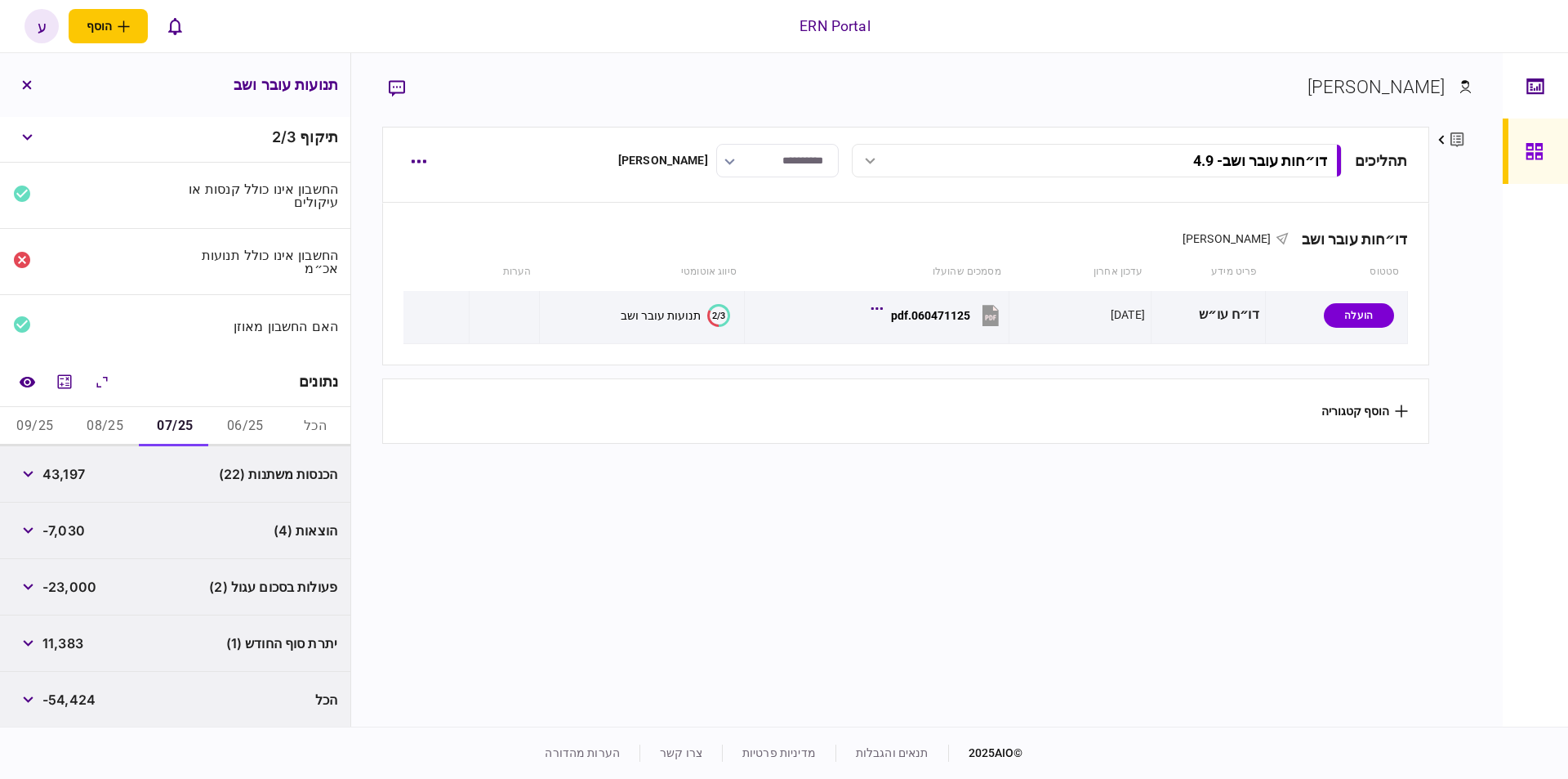
scroll to position [3, 0]
click at [68, 650] on span "11,383" at bounding box center [62, 645] width 41 height 20
click at [70, 648] on span "11,383" at bounding box center [62, 645] width 41 height 20
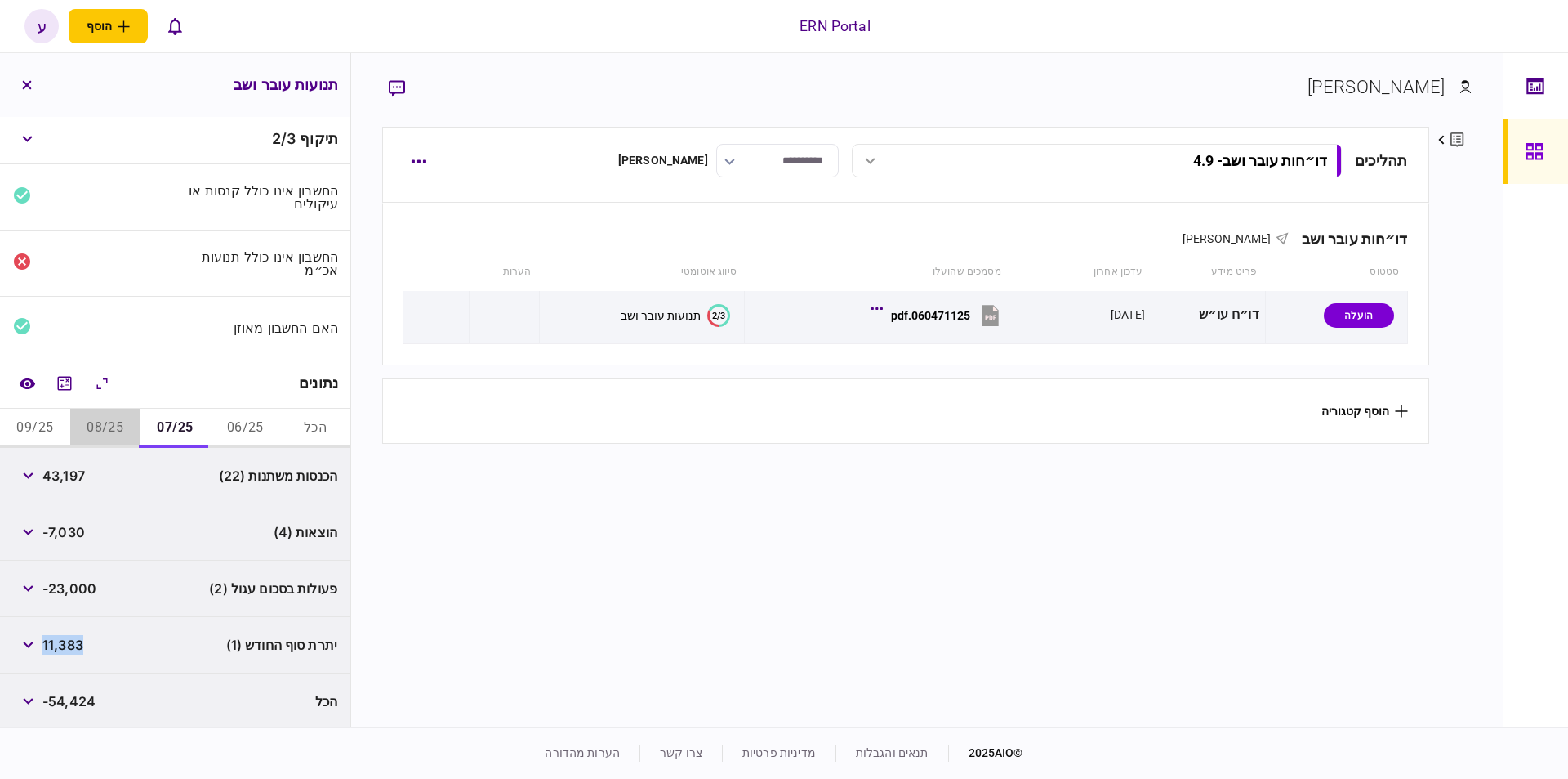
click at [100, 423] on button "08/25" at bounding box center [106, 428] width 71 height 39
click at [72, 474] on span "83,988" at bounding box center [65, 476] width 46 height 20
copy span "83,988"
click at [80, 525] on span "-6,226" at bounding box center [64, 532] width 43 height 20
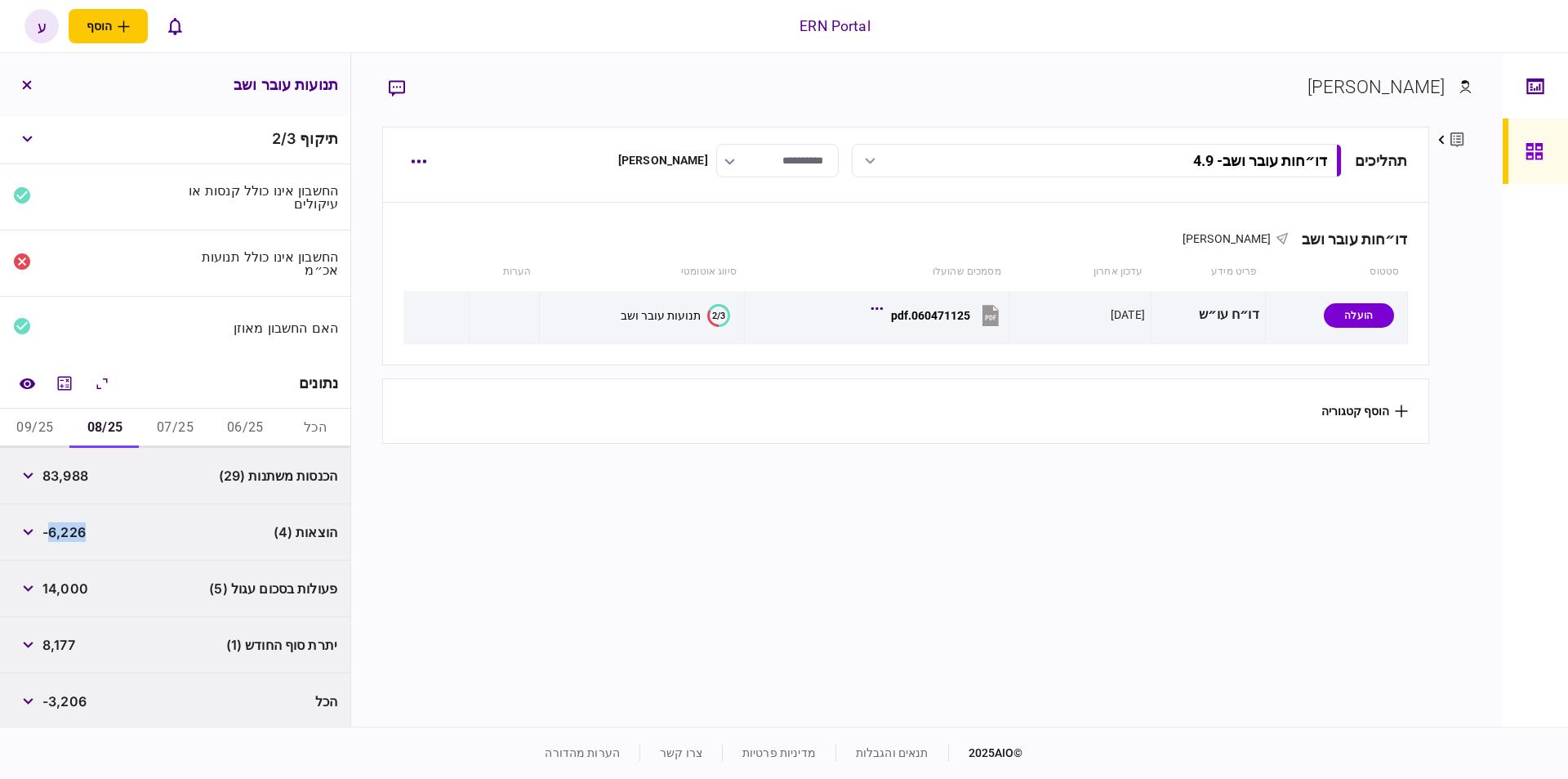
click at [80, 525] on span "-6,226" at bounding box center [64, 532] width 43 height 20
copy span "6,226"
click at [72, 635] on span "8,177" at bounding box center [59, 645] width 33 height 20
click at [66, 652] on div "8,177" at bounding box center [43, 645] width 62 height 29
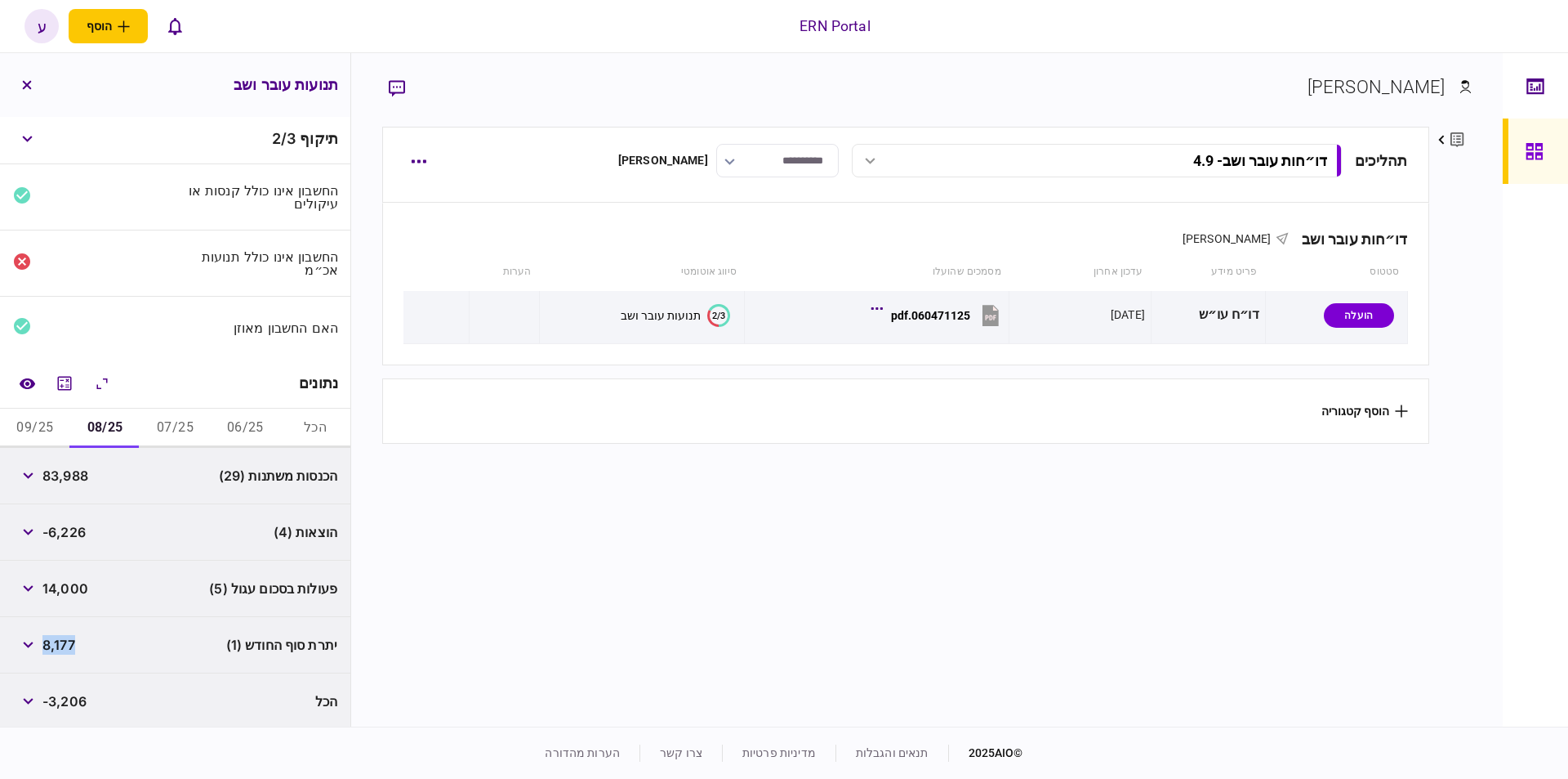
copy span "8,177"
click at [54, 430] on button "09/25" at bounding box center [35, 428] width 71 height 39
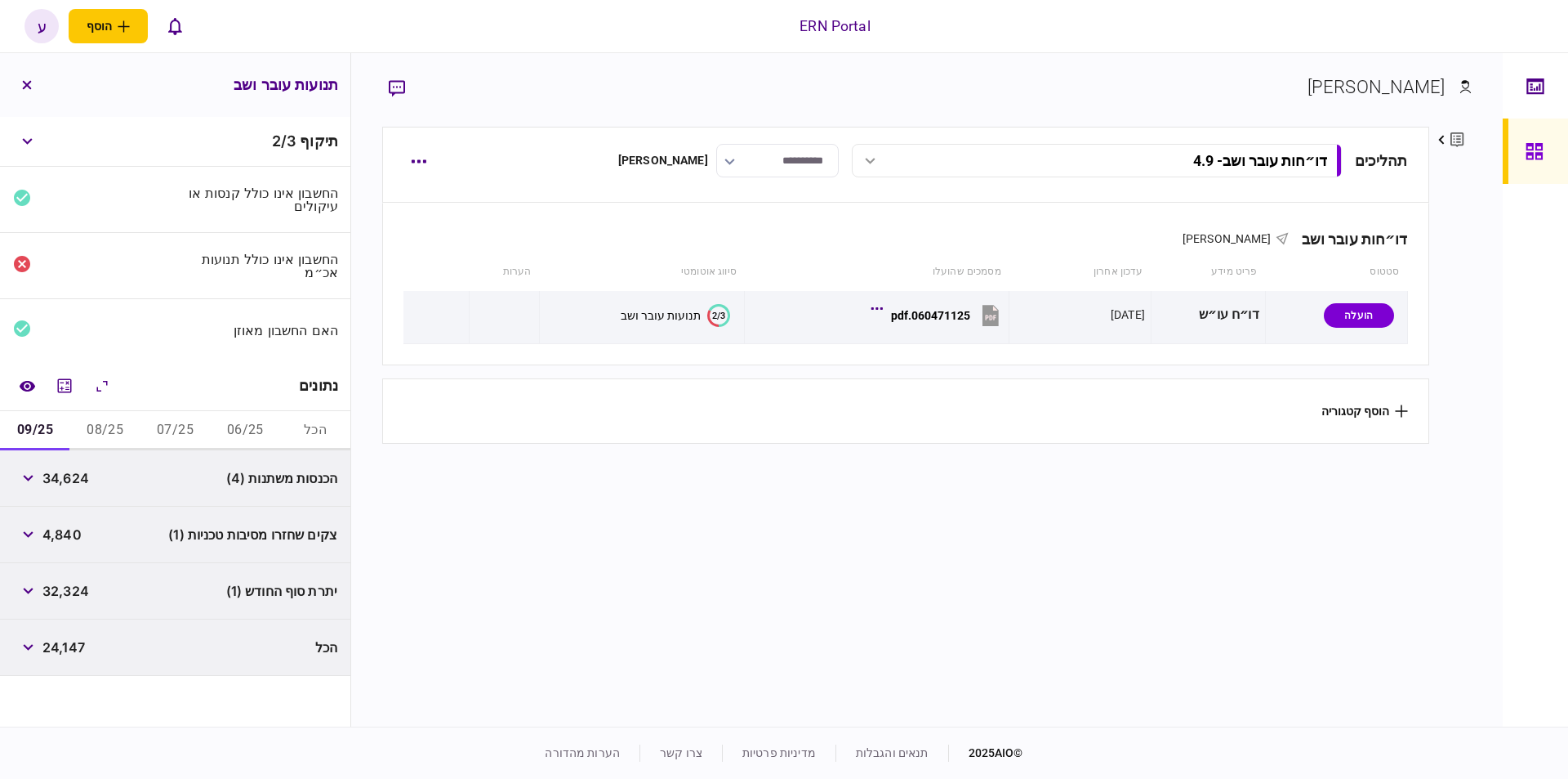
click at [64, 478] on span "34,624" at bounding box center [65, 478] width 46 height 20
copy span "34,624"
click at [71, 587] on span "32,324" at bounding box center [65, 591] width 46 height 20
click at [71, 588] on span "32,324" at bounding box center [65, 591] width 46 height 20
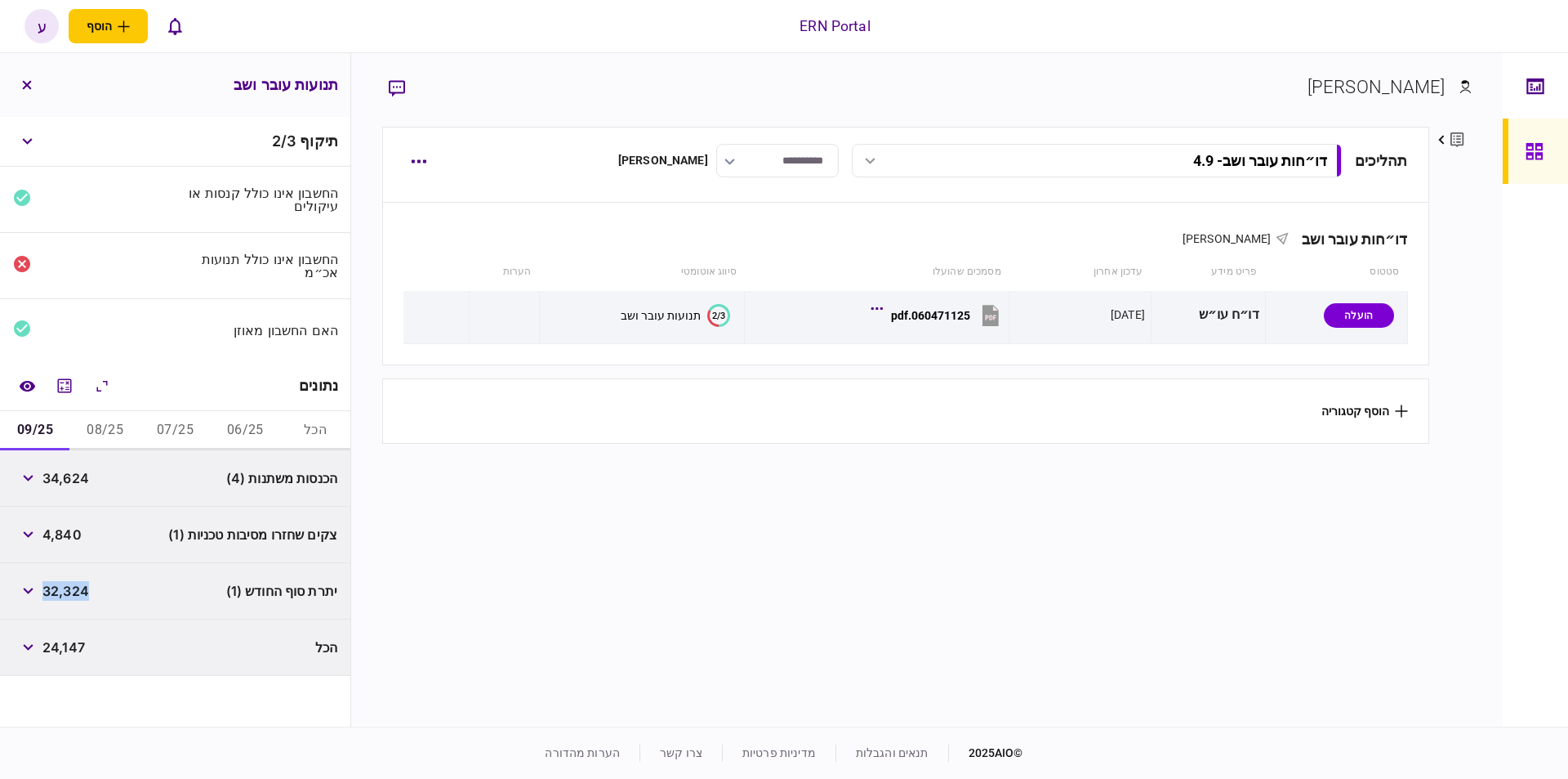
copy span "32,324"
